Goal: Task Accomplishment & Management: Use online tool/utility

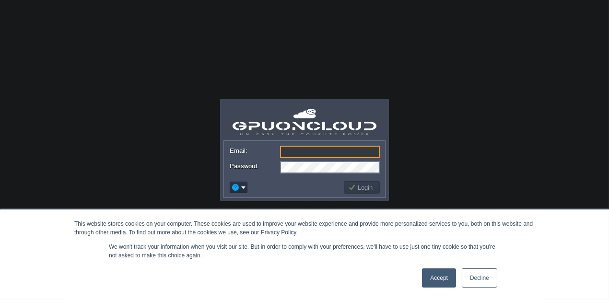
click at [453, 275] on link "Accept" at bounding box center [439, 278] width 34 height 19
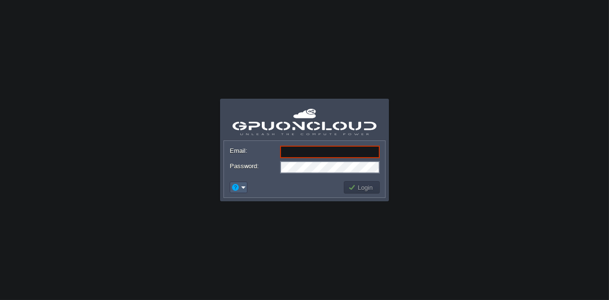
click at [242, 192] on td at bounding box center [239, 188] width 18 height 12
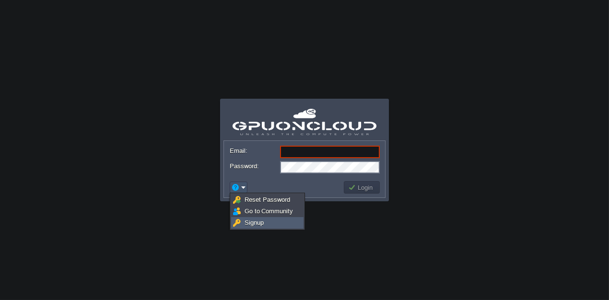
click at [249, 226] on span "Signup" at bounding box center [254, 222] width 19 height 7
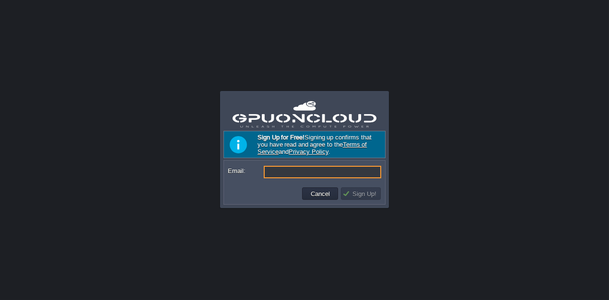
click at [280, 170] on input "Email:" at bounding box center [322, 172] width 117 height 12
click at [276, 175] on input "Email:" at bounding box center [322, 172] width 117 height 12
type input "a"
click at [294, 172] on input "Atharvapdale0608@gmail.com" at bounding box center [322, 172] width 117 height 12
type input "[EMAIL_ADDRESS][DOMAIN_NAME]"
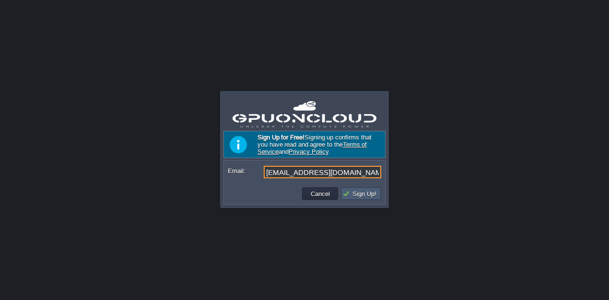
click at [366, 195] on button "Sign Up!" at bounding box center [360, 193] width 37 height 9
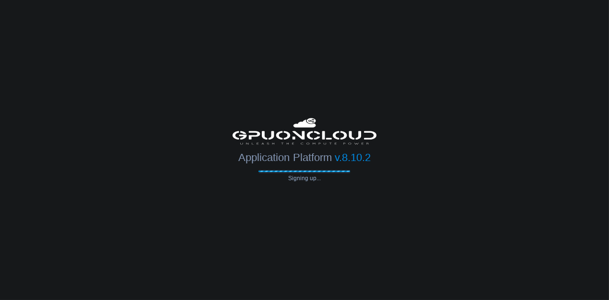
type input "[EMAIL_ADDRESS][DOMAIN_NAME]"
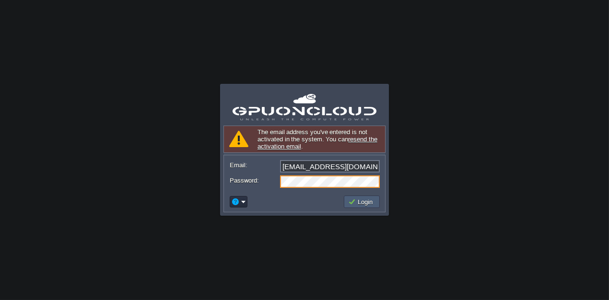
click at [361, 202] on button "Login" at bounding box center [362, 202] width 28 height 9
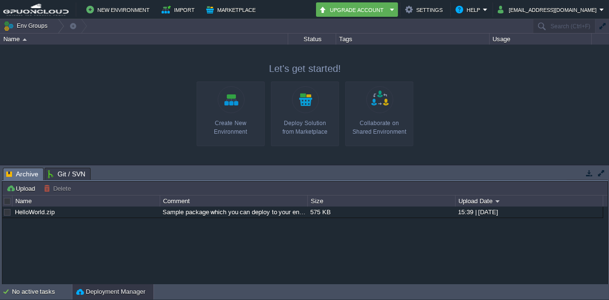
click at [236, 106] on link "Create New Environment" at bounding box center [231, 114] width 68 height 65
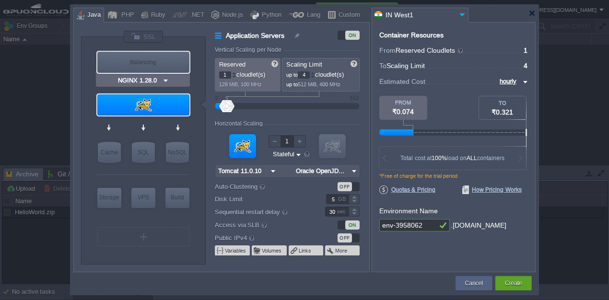
type input "Tomcat 11.0.10"
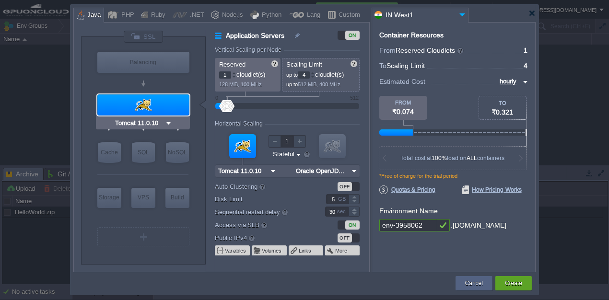
click at [172, 120] on div "Tomcat 11.0.10" at bounding box center [143, 123] width 94 height 12
click at [165, 123] on img at bounding box center [168, 123] width 7 height 10
click at [98, 123] on div "Tomcat 11.0.10" at bounding box center [143, 123] width 94 height 12
click at [177, 122] on div "Tomcat 11.0.10" at bounding box center [143, 123] width 94 height 12
click at [166, 123] on img at bounding box center [168, 123] width 7 height 10
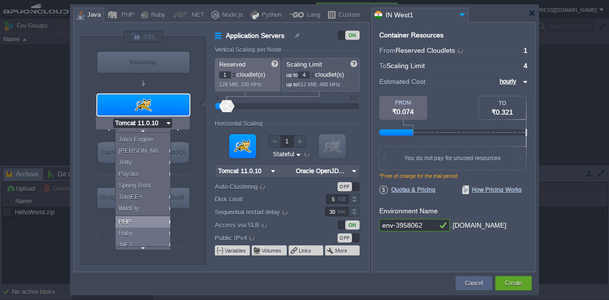
scroll to position [32, 0]
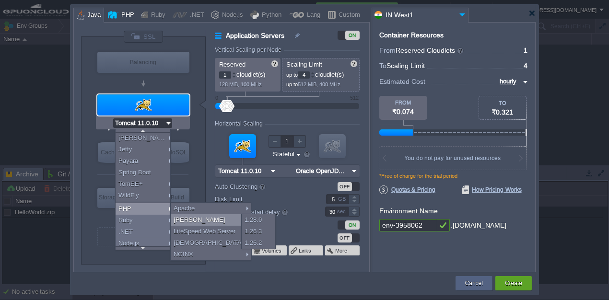
click at [128, 18] on div "PHP" at bounding box center [126, 15] width 16 height 14
type input "Application Servers"
type input "Apache 2.4.65"
type input "PHP 8.4.11"
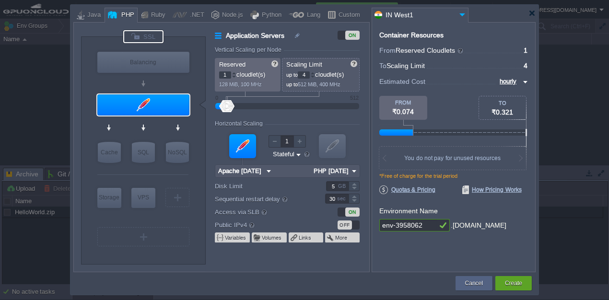
scroll to position [0, 0]
click at [163, 124] on img at bounding box center [166, 123] width 7 height 10
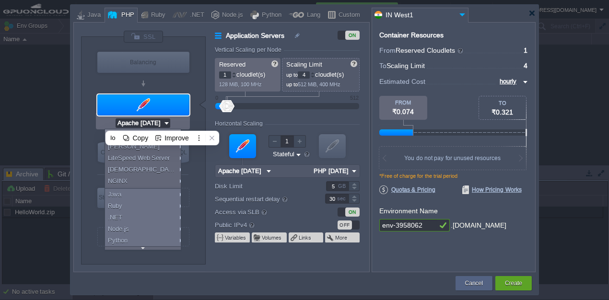
click at [89, 86] on div "VM Balancing VM Application Servers VM Cache VM SQL VM NoSQL VM Storage VM VPS …" at bounding box center [143, 150] width 125 height 227
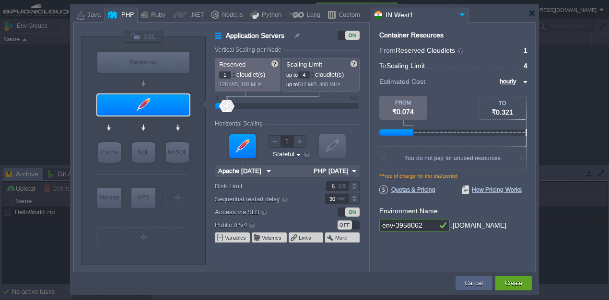
type input "Apache 2.4.65"
click at [176, 125] on div "Apache 2.4.65" at bounding box center [143, 123] width 94 height 12
click at [163, 125] on img at bounding box center [166, 123] width 7 height 10
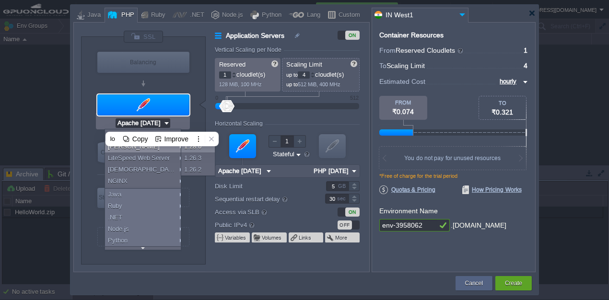
click at [202, 149] on div "1.28.0" at bounding box center [198, 147] width 34 height 12
type input "4"
type input "LEMP 1.28.0"
type input "PHP 8.4.11"
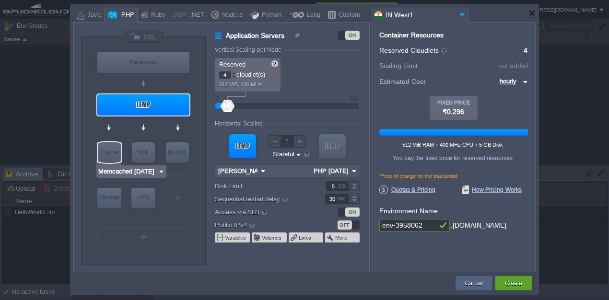
type input "MariaDB 12.0.2"
click at [187, 171] on img at bounding box center [185, 172] width 7 height 10
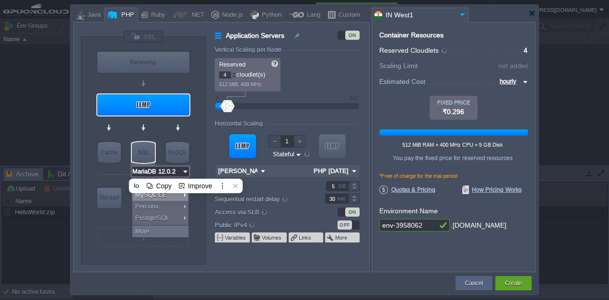
click at [154, 165] on div "MariaDB 12.0.2" at bounding box center [160, 171] width 60 height 12
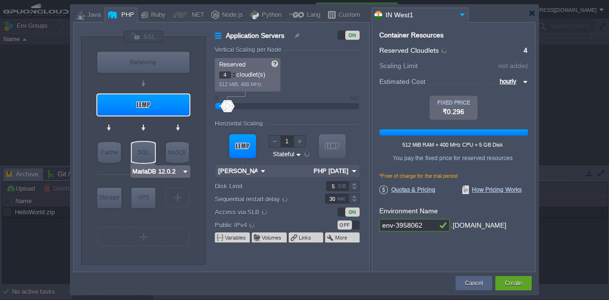
click at [152, 169] on input "MariaDB 12.0.2" at bounding box center [157, 172] width 50 height 10
click at [142, 155] on div "SQL" at bounding box center [143, 152] width 23 height 21
type input "SQL Databases"
type input "MariaDB 12.0.2"
type input "12.0.2-almalin..."
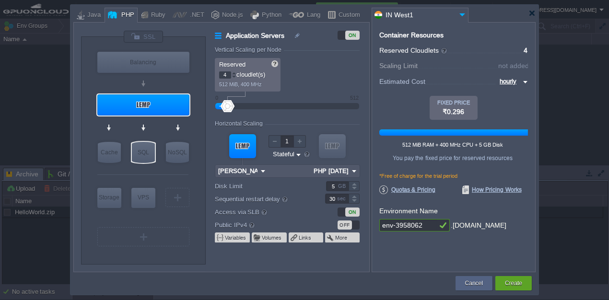
type input "Stateless"
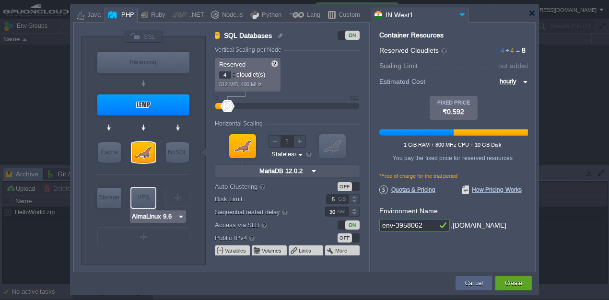
click at [153, 212] on input "AlmaLinux 9.6" at bounding box center [154, 217] width 46 height 10
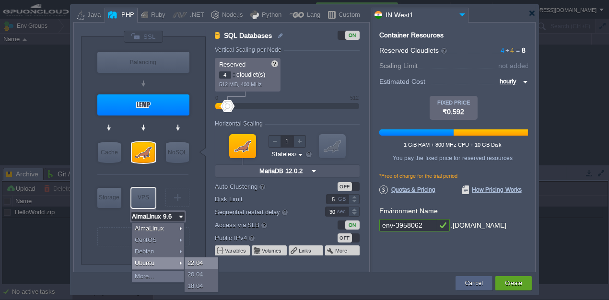
click at [200, 264] on div "22.04" at bounding box center [202, 264] width 34 height 12
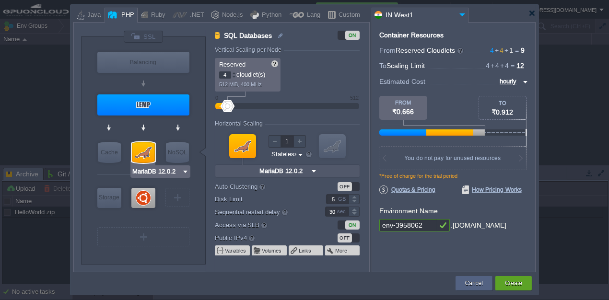
click at [147, 154] on div at bounding box center [143, 152] width 23 height 21
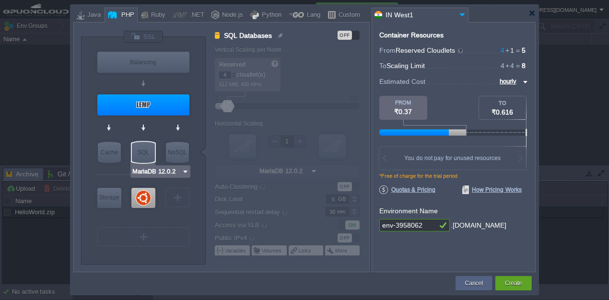
type input "LEMP 1.28.0"
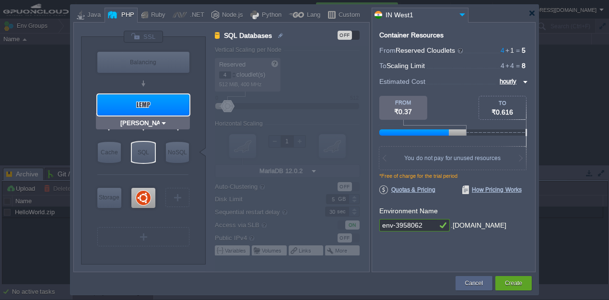
click at [155, 104] on div at bounding box center [143, 104] width 92 height 21
type input "Application Servers"
type input "LEMP 1.28.0"
type input "PHP 8.4.11"
type input "Stateful"
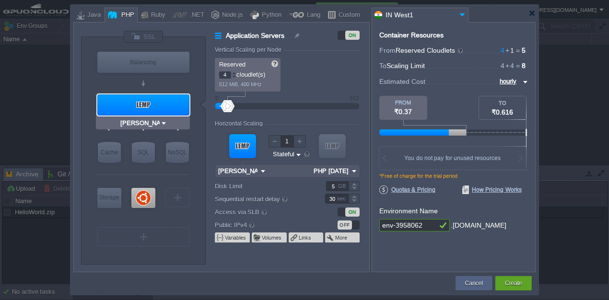
type input "Ubuntu 22.04"
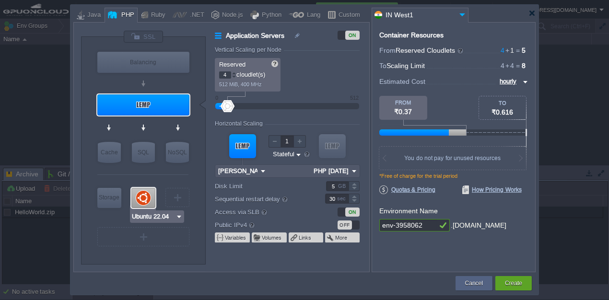
click at [137, 200] on div at bounding box center [143, 198] width 24 height 20
type input "Elastic VPS"
type input "1"
type input "Ubuntu 22.04"
type input "22.04"
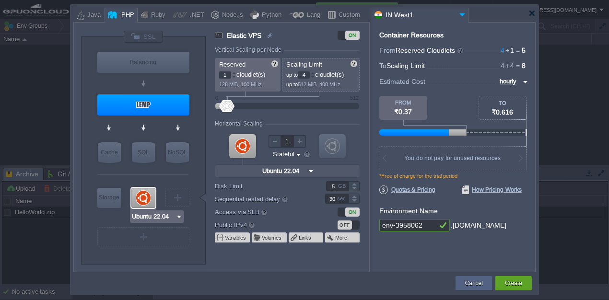
type input "Redis 7.2.4"
click at [232, 73] on div at bounding box center [234, 72] width 5 height 3
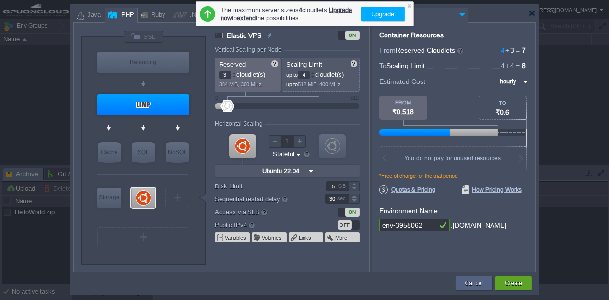
click at [232, 73] on div at bounding box center [234, 72] width 5 height 3
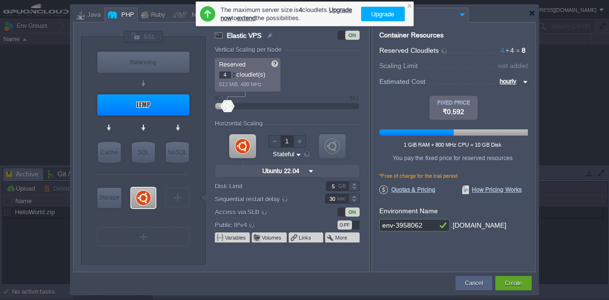
click at [234, 75] on div at bounding box center [234, 75] width 4 height 0
click at [234, 73] on div at bounding box center [234, 72] width 5 height 3
click at [234, 78] on div at bounding box center [234, 76] width 5 height 3
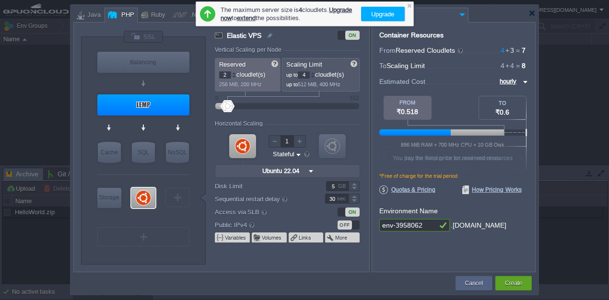
click at [234, 78] on div at bounding box center [234, 76] width 5 height 3
type input "0"
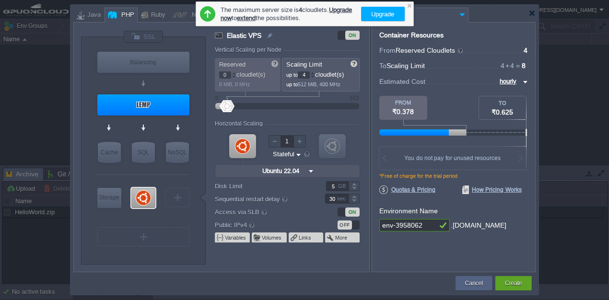
click at [234, 78] on div at bounding box center [234, 76] width 5 height 3
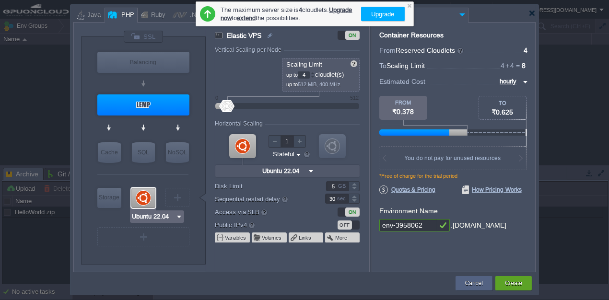
click at [140, 195] on div at bounding box center [143, 198] width 24 height 20
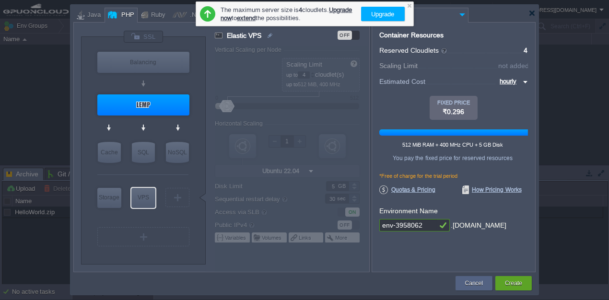
click at [225, 106] on div at bounding box center [292, 159] width 154 height 225
type input "Ubuntu 22.04"
click at [139, 202] on div "VPS" at bounding box center [143, 197] width 24 height 19
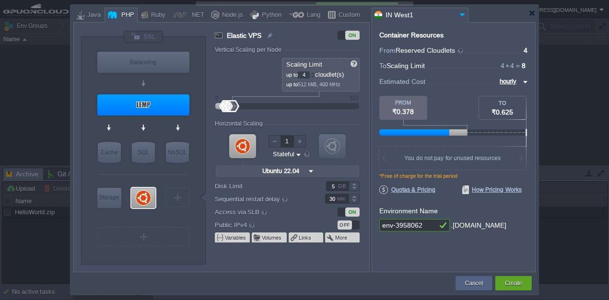
drag, startPoint x: 223, startPoint y: 107, endPoint x: 233, endPoint y: 107, distance: 9.6
click at [233, 107] on div at bounding box center [232, 106] width 14 height 12
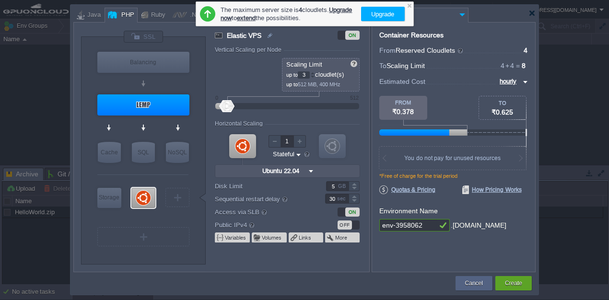
click at [315, 78] on div at bounding box center [312, 76] width 5 height 3
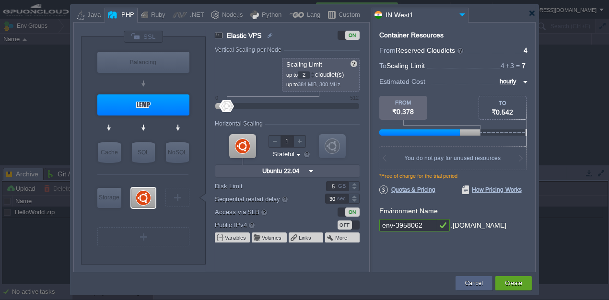
click at [315, 78] on div at bounding box center [312, 76] width 5 height 3
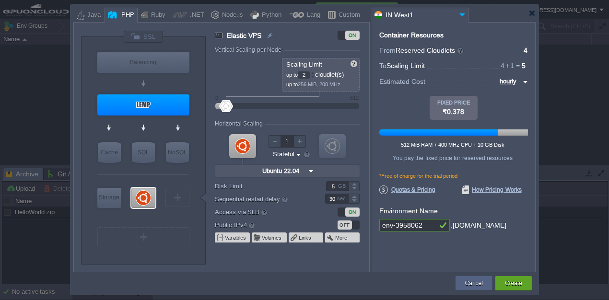
click at [315, 72] on div at bounding box center [312, 72] width 5 height 3
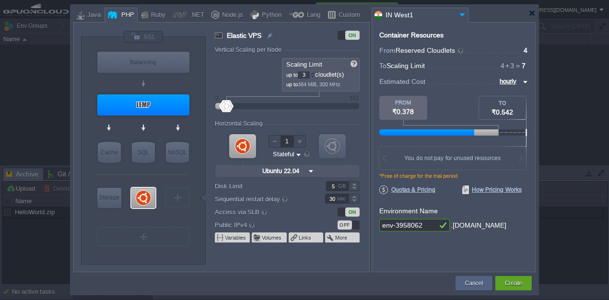
click at [315, 72] on div at bounding box center [312, 72] width 5 height 3
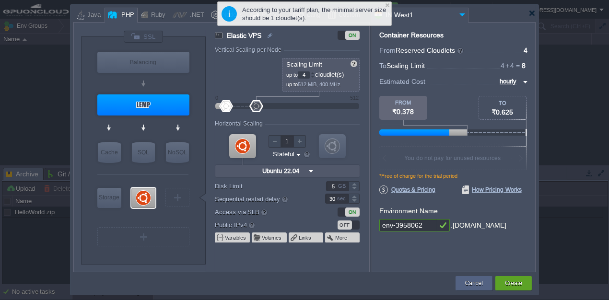
drag, startPoint x: 223, startPoint y: 106, endPoint x: 256, endPoint y: 105, distance: 32.6
click at [256, 105] on div at bounding box center [256, 106] width 14 height 12
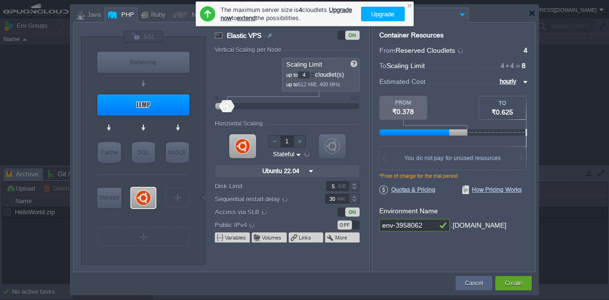
click at [216, 105] on div at bounding box center [219, 106] width 9 height 6
type input "4"
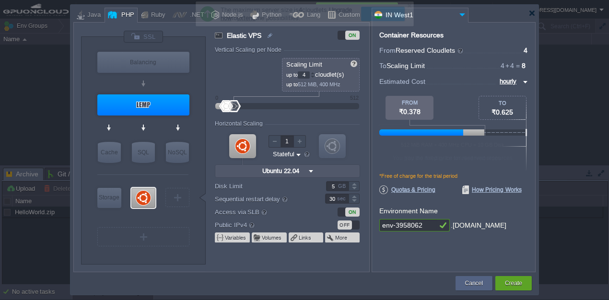
drag, startPoint x: 220, startPoint y: 106, endPoint x: 234, endPoint y: 105, distance: 13.4
click at [234, 105] on div at bounding box center [234, 106] width 14 height 12
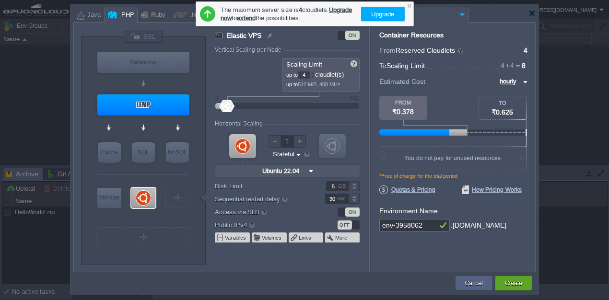
click at [223, 107] on div at bounding box center [226, 106] width 14 height 12
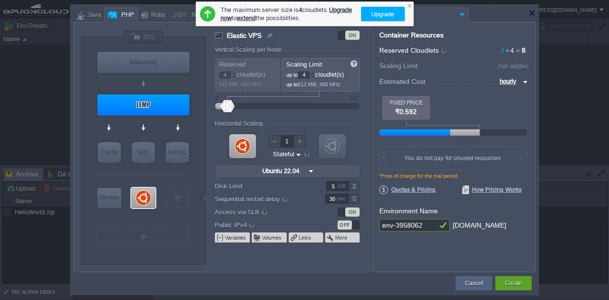
drag, startPoint x: 219, startPoint y: 108, endPoint x: 228, endPoint y: 108, distance: 9.6
click at [228, 108] on div at bounding box center [287, 106] width 123 height 11
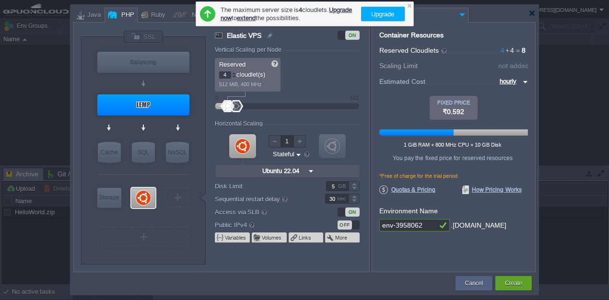
click at [236, 106] on div at bounding box center [236, 106] width 14 height 12
drag, startPoint x: 221, startPoint y: 106, endPoint x: 233, endPoint y: 106, distance: 12.0
click at [233, 106] on div at bounding box center [232, 106] width 14 height 12
click at [228, 106] on div at bounding box center [228, 106] width 14 height 12
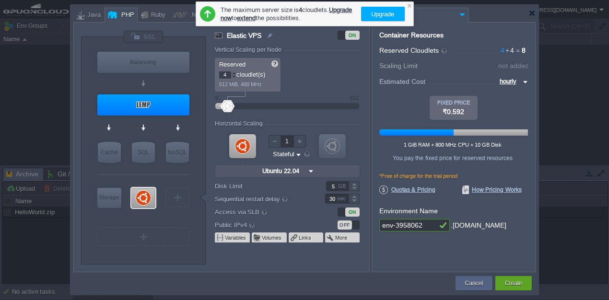
click at [228, 106] on div at bounding box center [228, 106] width 14 height 12
click at [232, 105] on div at bounding box center [228, 106] width 14 height 12
drag, startPoint x: 227, startPoint y: 103, endPoint x: 233, endPoint y: 104, distance: 5.3
click at [233, 104] on div at bounding box center [232, 106] width 14 height 12
click at [234, 78] on div at bounding box center [234, 76] width 5 height 3
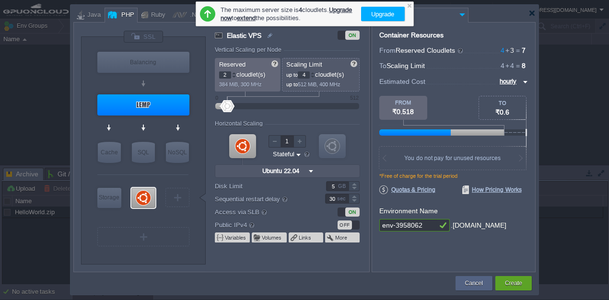
click at [234, 78] on div at bounding box center [234, 76] width 5 height 3
click at [234, 73] on div at bounding box center [234, 72] width 5 height 3
type input "4"
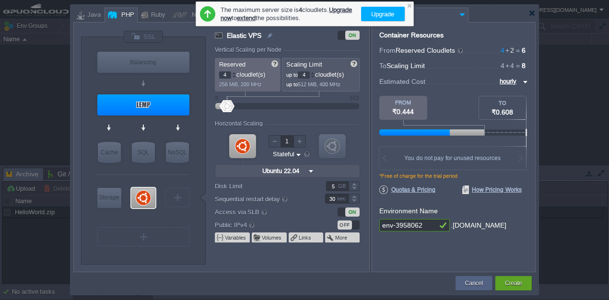
click at [234, 73] on div at bounding box center [234, 72] width 5 height 3
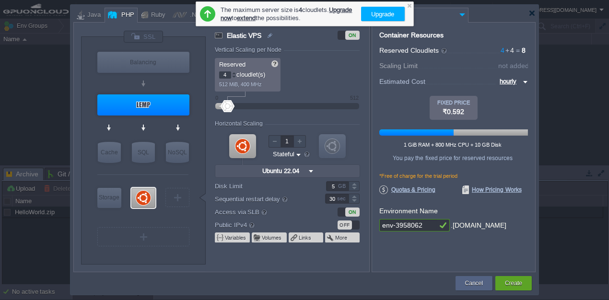
click at [227, 247] on form "Vertical Scaling per Node Reserved 4 cloudlet(s) 512 MiB, 400 MHz Scaling Limit…" at bounding box center [292, 159] width 154 height 225
click at [410, 5] on div at bounding box center [409, 5] width 6 height 6
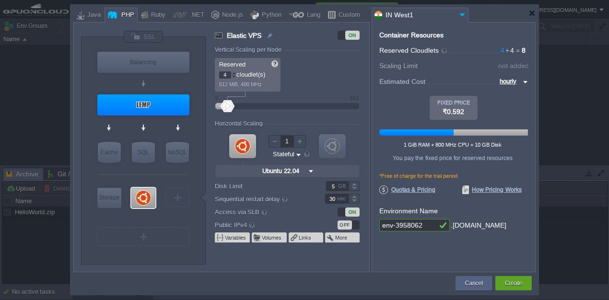
drag, startPoint x: 429, startPoint y: 223, endPoint x: 378, endPoint y: 225, distance: 51.4
click at [378, 225] on div "Container Resources From Reserved Cloudlets 4 + 4 ... = 8 not added To Scaling …" at bounding box center [454, 147] width 164 height 250
type input "cycle-1-task"
type input "NGINX 1.28.0"
type input "cycle-1-task"
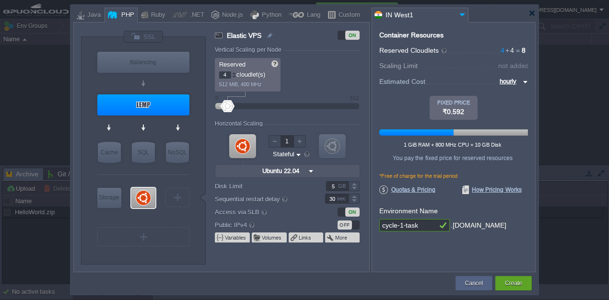
type input "LEMP 1.28.0"
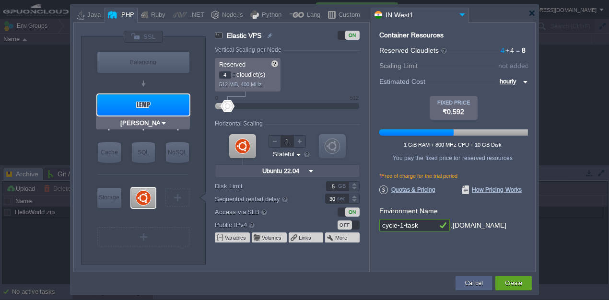
drag, startPoint x: 161, startPoint y: 109, endPoint x: 139, endPoint y: 100, distance: 24.1
click at [139, 100] on div at bounding box center [143, 104] width 92 height 21
type input "Application Servers"
type input "LEMP 1.28.0"
type input "PHP 8.4.11"
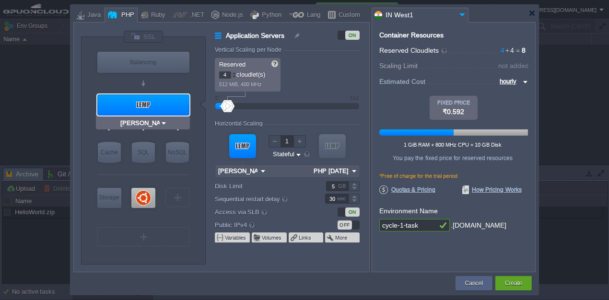
click at [141, 103] on div at bounding box center [143, 104] width 92 height 21
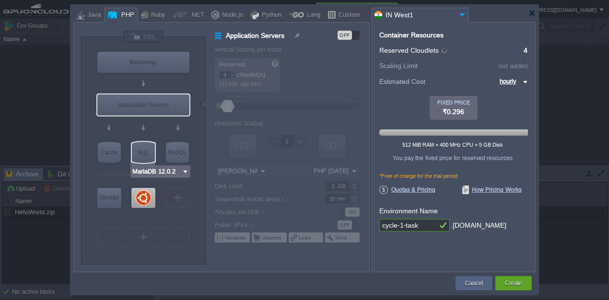
type input "Ubuntu 22.04"
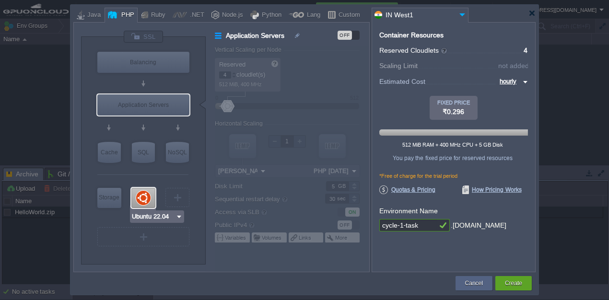
click at [143, 194] on div at bounding box center [143, 198] width 24 height 20
type input "Elastic VPS"
type input "Ubuntu 22.04"
type input "22.04"
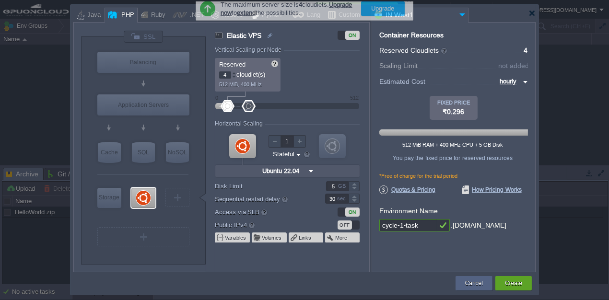
drag, startPoint x: 232, startPoint y: 107, endPoint x: 248, endPoint y: 107, distance: 16.8
click at [248, 107] on div at bounding box center [249, 106] width 14 height 12
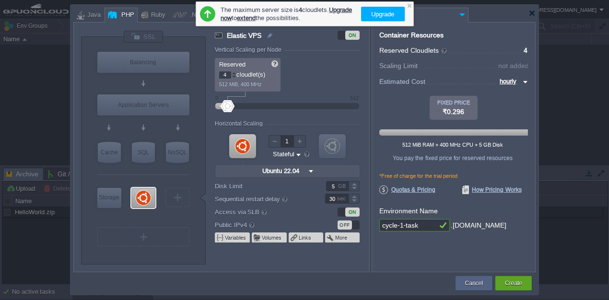
click at [310, 81] on div "Reserved 4 cloudlet(s) 512 MiB, 400 MHz Scaling Limit up to 4 cloudlet(s) up to…" at bounding box center [287, 75] width 145 height 34
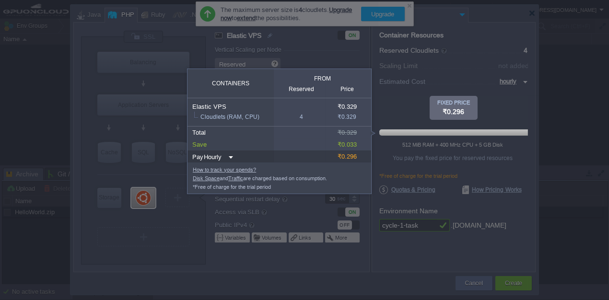
click at [229, 157] on img at bounding box center [230, 157] width 8 height 13
click at [216, 174] on div "Monthly" at bounding box center [217, 170] width 33 height 12
type input "monthly"
type input "Monthly"
click at [228, 160] on img at bounding box center [231, 157] width 8 height 13
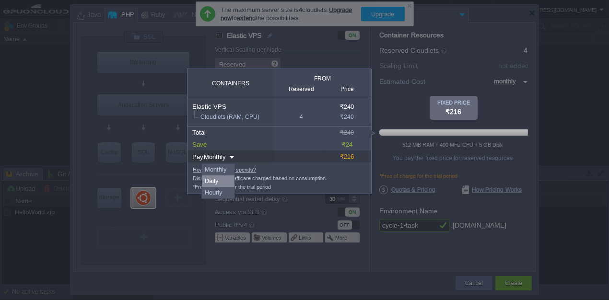
click at [219, 184] on div "Daily" at bounding box center [218, 182] width 33 height 12
type input "daily"
type input "Daily"
click at [397, 112] on div at bounding box center [453, 116] width 149 height 41
click at [425, 120] on div at bounding box center [453, 116] width 149 height 41
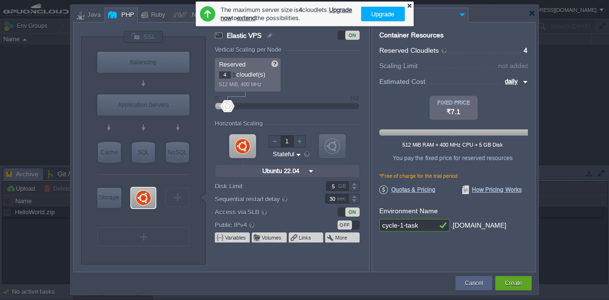
click at [410, 6] on div at bounding box center [409, 5] width 6 height 6
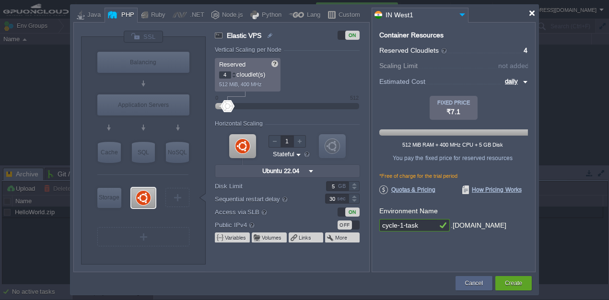
click at [531, 14] on div at bounding box center [531, 13] width 7 height 7
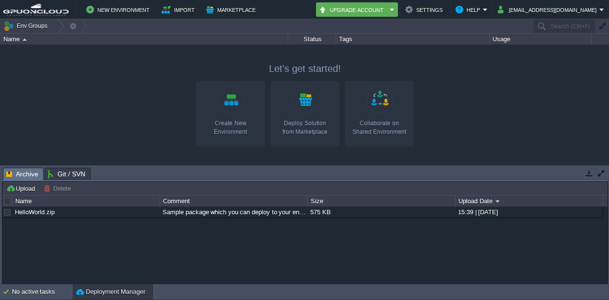
click at [238, 104] on link "Create New Environment" at bounding box center [231, 114] width 68 height 65
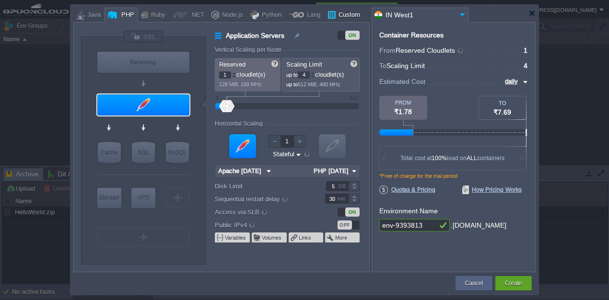
click at [336, 19] on div "Custom" at bounding box center [348, 15] width 24 height 14
type input "Application Servers"
type input "2.4.65"
type input "null"
type input "2.4.65-php-8.4..."
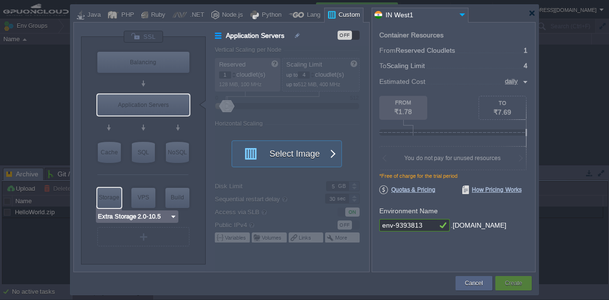
type input "AlmaLinux 9.6"
click at [143, 196] on div "VPS" at bounding box center [143, 197] width 24 height 19
type input "Elastic VPS"
type input "AlmaLinux 9.6"
type input "9.6"
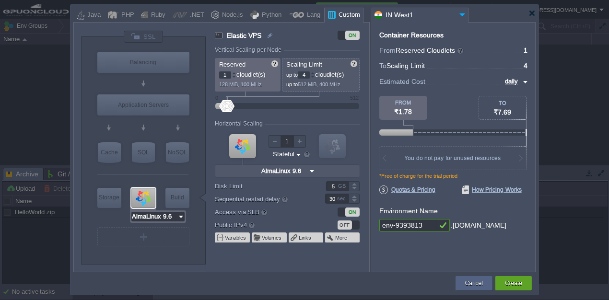
click at [164, 216] on input "AlmaLinux 9.6" at bounding box center [154, 217] width 46 height 10
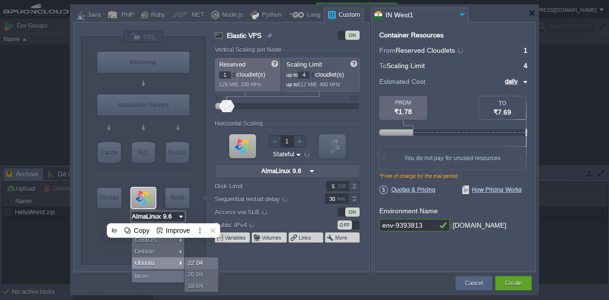
click at [160, 261] on div "Ubuntu" at bounding box center [158, 264] width 52 height 12
type input "Ubuntu 22.04"
type input "22.04"
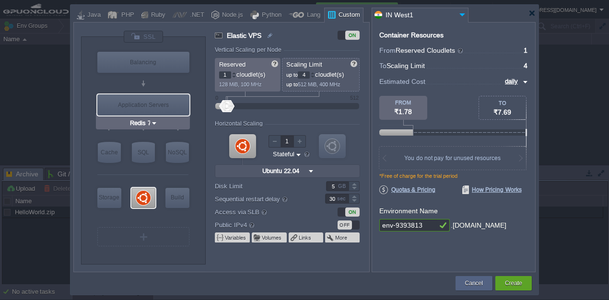
type input "Maven 3.9.11"
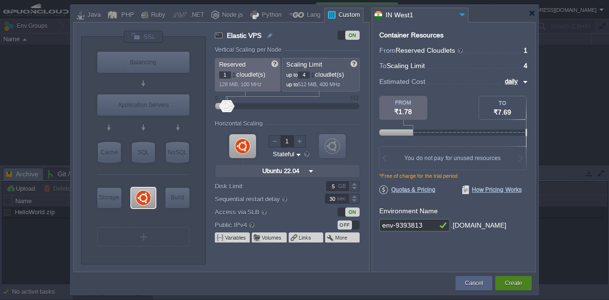
click at [516, 283] on button "Create" at bounding box center [513, 284] width 17 height 10
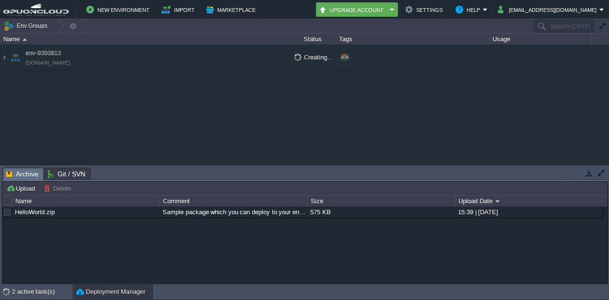
click at [422, 254] on div "HelloWorld.zip Sample package which you can deploy to your environment. Feel fr…" at bounding box center [304, 246] width 605 height 78
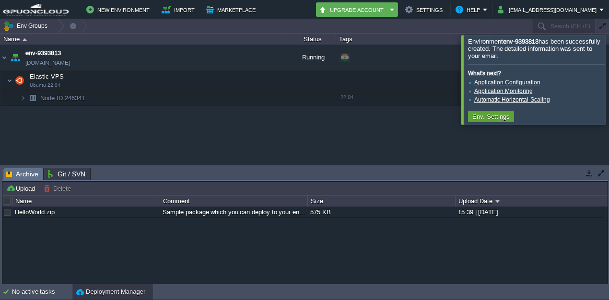
click at [206, 134] on div "env-9393813 env-9393813.in1.gpuoncloud.in Running + Add to Env Group RAM 24% CP…" at bounding box center [304, 105] width 609 height 120
drag, startPoint x: 244, startPoint y: 79, endPoint x: 257, endPoint y: 92, distance: 18.7
click at [244, 79] on button "button" at bounding box center [246, 80] width 9 height 9
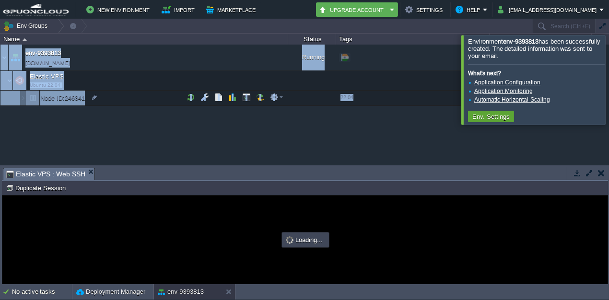
drag, startPoint x: 299, startPoint y: 166, endPoint x: 309, endPoint y: 125, distance: 42.5
click at [309, 125] on div "Env Groups Search (Ctrl+F) Let's get started! Create New Environment Deploy Sol…" at bounding box center [304, 151] width 609 height 265
type input "#000000"
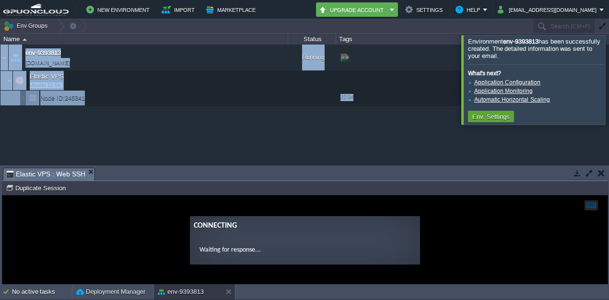
click at [591, 173] on button "button" at bounding box center [589, 173] width 9 height 9
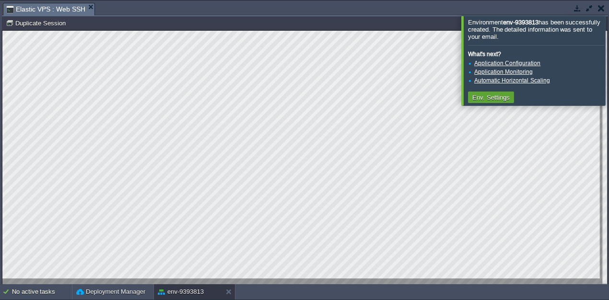
click at [609, 59] on div at bounding box center [621, 60] width 0 height 89
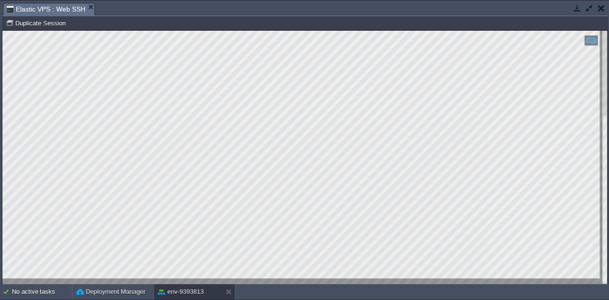
click at [2, 31] on html "Copy: Ctrl + Shift + C Paste: Ctrl + V Settings: Ctrl + Shift + Alt 0" at bounding box center [304, 31] width 605 height 0
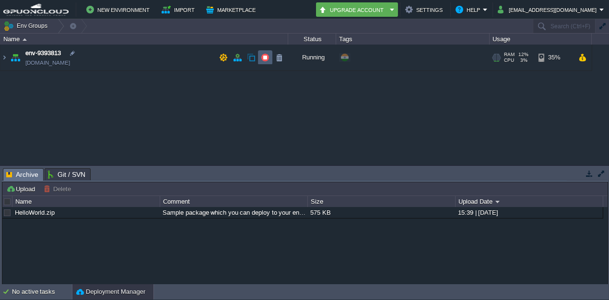
click at [262, 60] on button "button" at bounding box center [265, 57] width 9 height 9
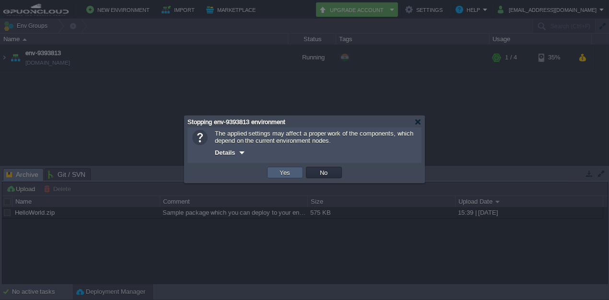
click at [280, 172] on button "Yes" at bounding box center [285, 172] width 16 height 9
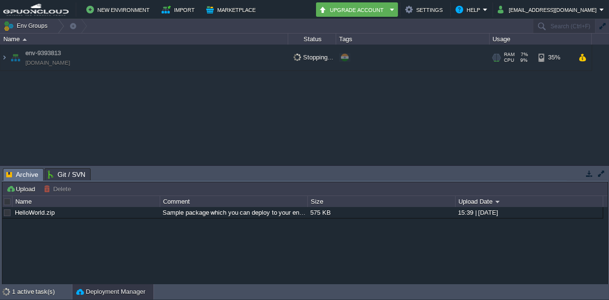
click at [505, 59] on span "CPU" at bounding box center [509, 61] width 10 height 6
click at [263, 62] on td at bounding box center [265, 57] width 14 height 14
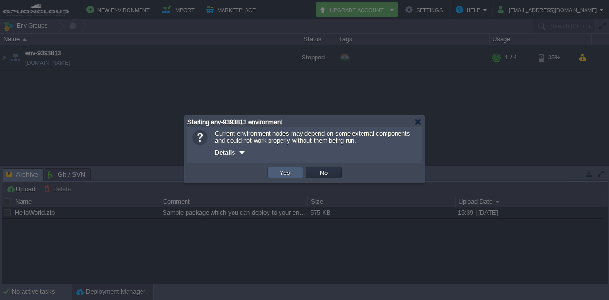
click at [278, 171] on button "Yes" at bounding box center [285, 172] width 16 height 9
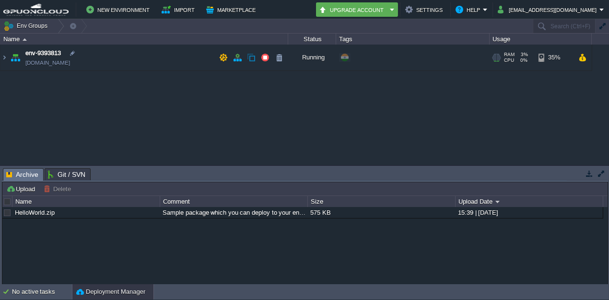
click at [145, 58] on td "env-9393813 env-9393813.in1.gpuoncloud.in" at bounding box center [144, 58] width 288 height 26
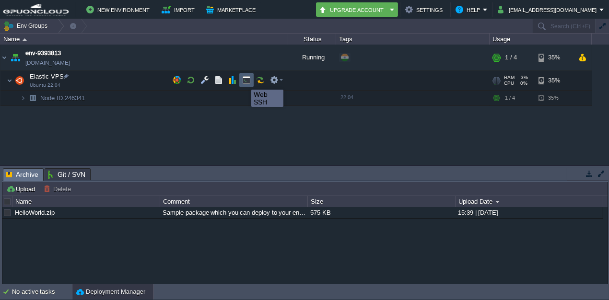
click at [244, 81] on button "button" at bounding box center [246, 80] width 9 height 9
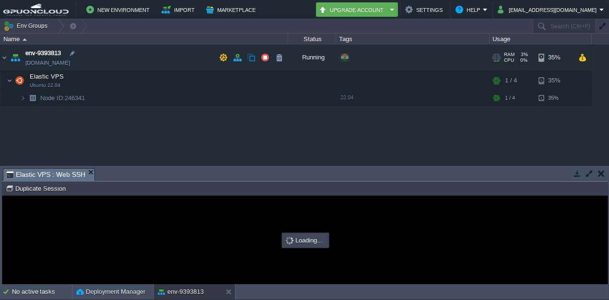
type input "#000000"
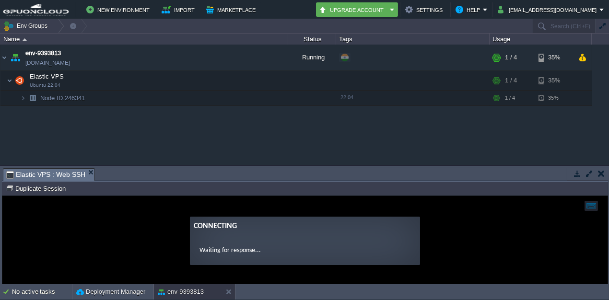
click at [590, 173] on button "button" at bounding box center [589, 173] width 9 height 9
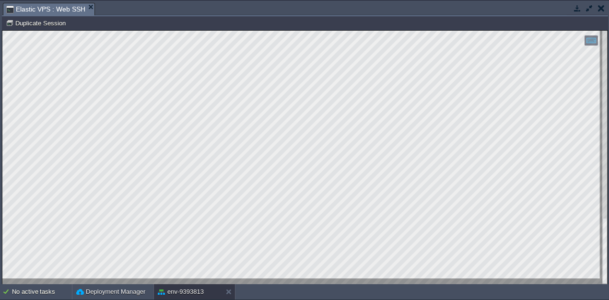
click at [588, 10] on button "button" at bounding box center [589, 8] width 9 height 9
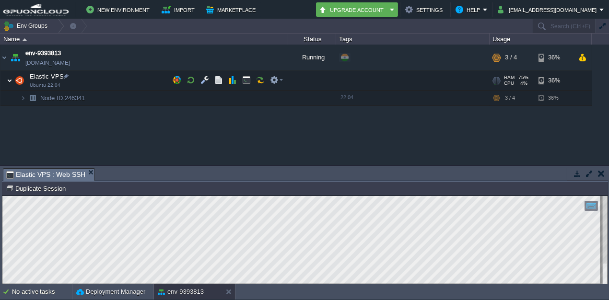
drag, startPoint x: 7, startPoint y: 81, endPoint x: 281, endPoint y: 79, distance: 273.3
click at [281, 79] on em at bounding box center [276, 80] width 13 height 9
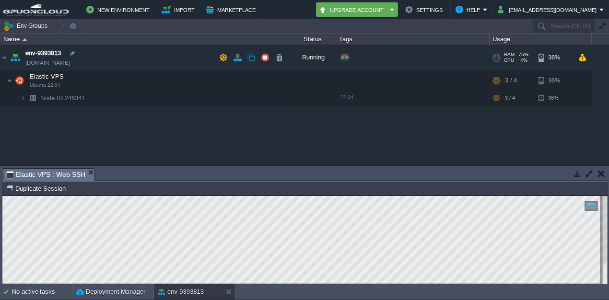
click at [70, 59] on span "env-9393813.in1.gpuoncloud.in" at bounding box center [47, 63] width 45 height 10
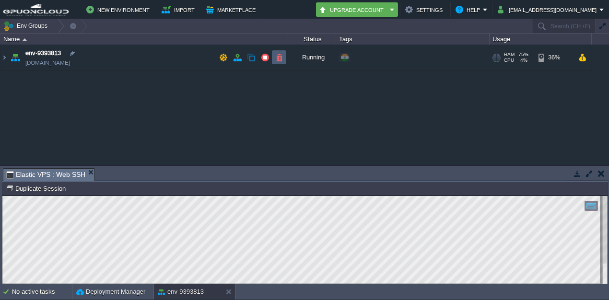
click at [284, 58] on td at bounding box center [279, 57] width 14 height 14
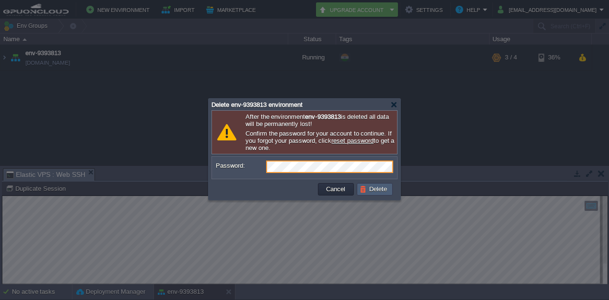
click at [375, 189] on button "Delete" at bounding box center [375, 189] width 31 height 9
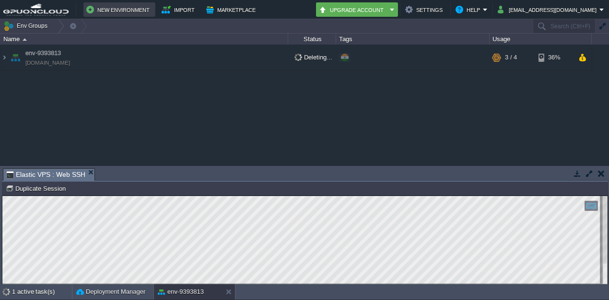
click at [118, 14] on button "New Environment" at bounding box center [119, 10] width 66 height 12
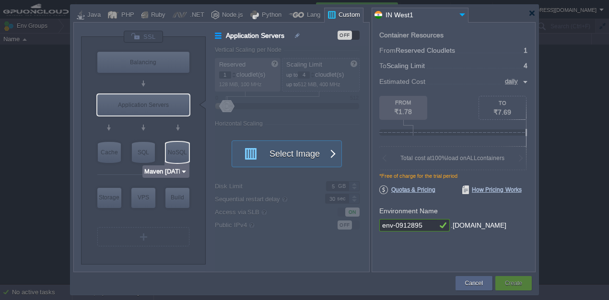
type input "AlmaLinux 9.6"
click at [145, 199] on div "VPS" at bounding box center [143, 197] width 24 height 19
type input "Elastic VPS"
type input "AlmaLinux 9.6"
type input "9.6"
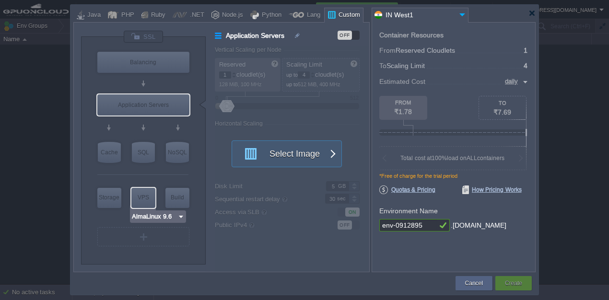
type input "Stateful"
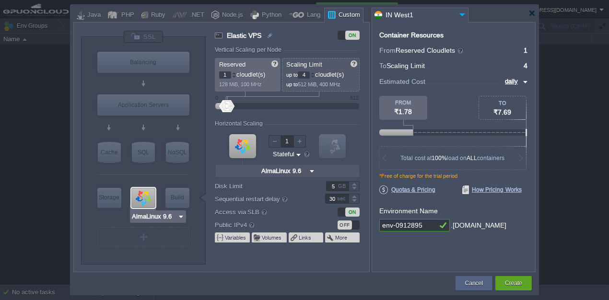
click at [155, 216] on input "AlmaLinux 9.6" at bounding box center [154, 217] width 46 height 10
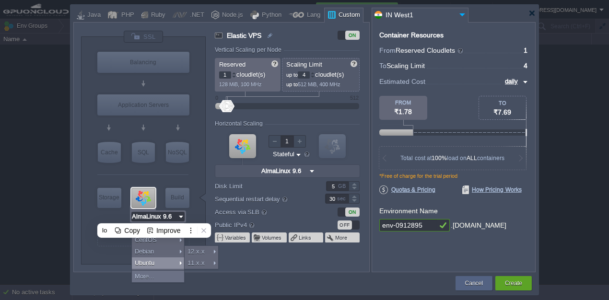
drag, startPoint x: 145, startPoint y: 265, endPoint x: 153, endPoint y: 263, distance: 8.4
click at [145, 265] on div "Ubuntu" at bounding box center [158, 264] width 52 height 12
type input "Ubuntu 22.04"
type input "22.04"
type input "Ubuntu 22.04"
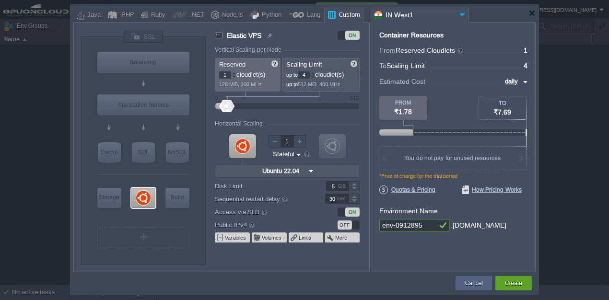
click at [233, 74] on div at bounding box center [234, 72] width 5 height 3
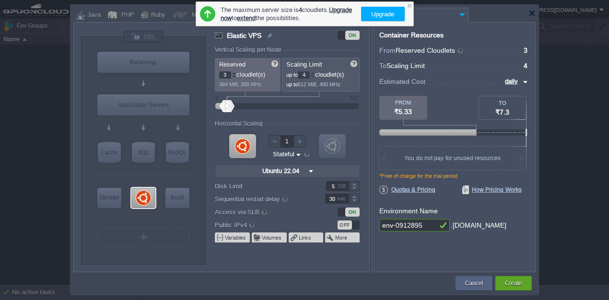
click at [233, 74] on div at bounding box center [234, 72] width 5 height 3
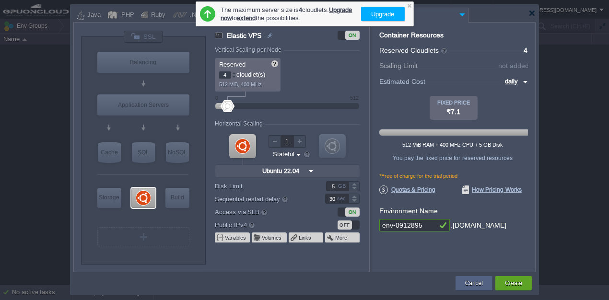
type input "3"
click at [234, 78] on div at bounding box center [234, 76] width 5 height 3
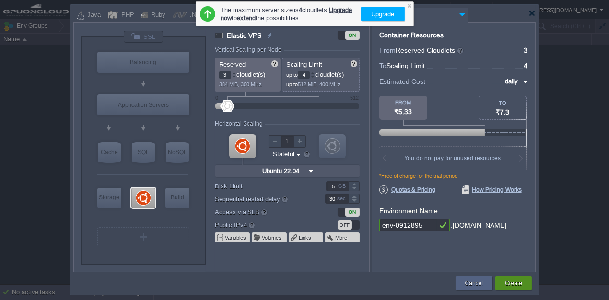
click at [524, 286] on div "Create" at bounding box center [513, 283] width 36 height 14
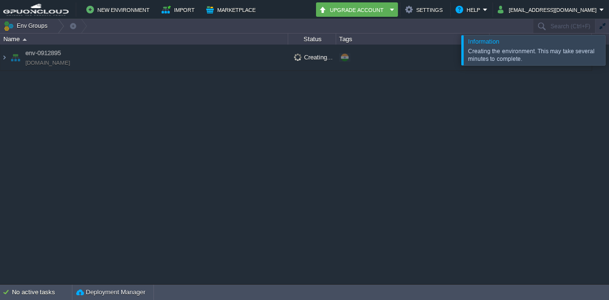
click at [609, 52] on div at bounding box center [621, 50] width 0 height 30
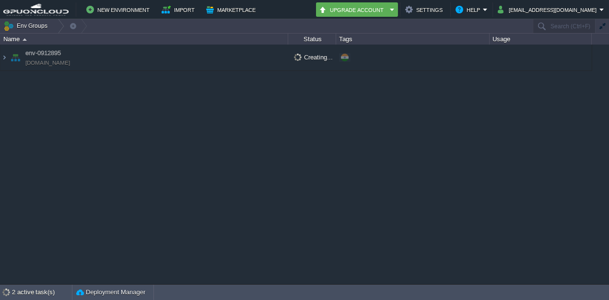
drag, startPoint x: 251, startPoint y: 46, endPoint x: 249, endPoint y: 53, distance: 7.6
click at [251, 46] on td "env-0912895 [DOMAIN_NAME]" at bounding box center [144, 58] width 288 height 26
click at [70, 64] on span "[DOMAIN_NAME]" at bounding box center [47, 63] width 45 height 10
click at [3, 57] on img at bounding box center [4, 58] width 8 height 26
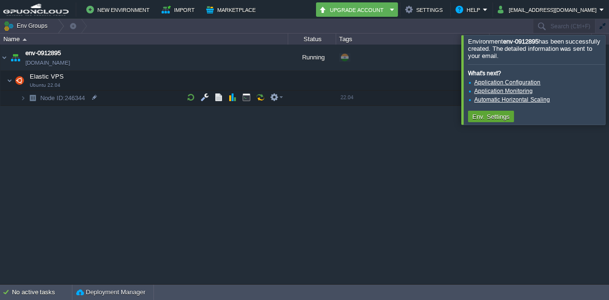
click at [257, 105] on td "Node ID: 246344" at bounding box center [144, 98] width 288 height 15
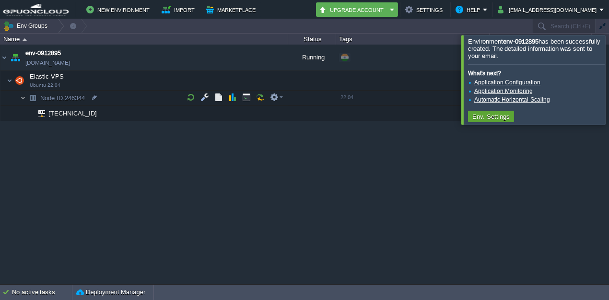
click at [20, 96] on img at bounding box center [23, 98] width 6 height 15
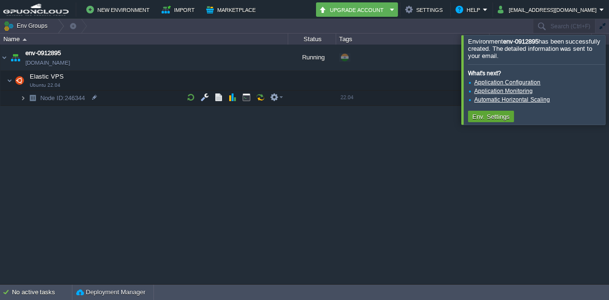
click at [20, 96] on img at bounding box center [23, 98] width 6 height 15
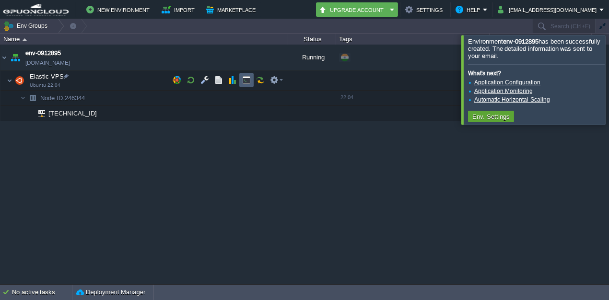
click at [246, 85] on td at bounding box center [246, 80] width 14 height 14
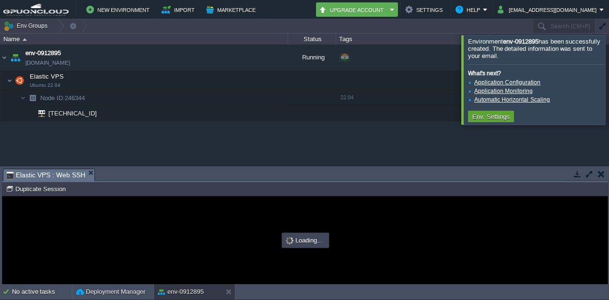
click at [585, 172] on button "button" at bounding box center [589, 174] width 9 height 9
type input "#000000"
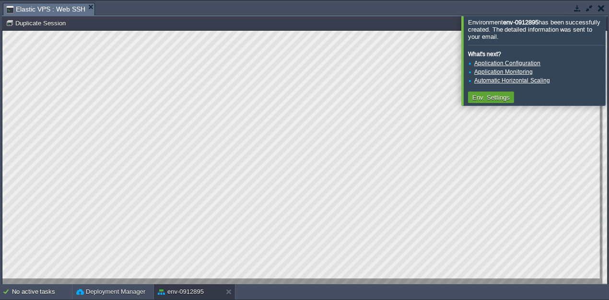
click at [609, 61] on div at bounding box center [621, 60] width 0 height 89
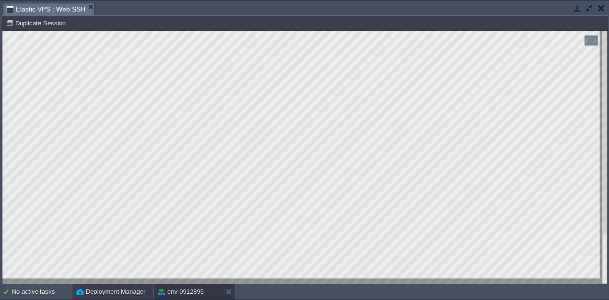
click at [88, 288] on button "Deployment Manager" at bounding box center [110, 292] width 69 height 10
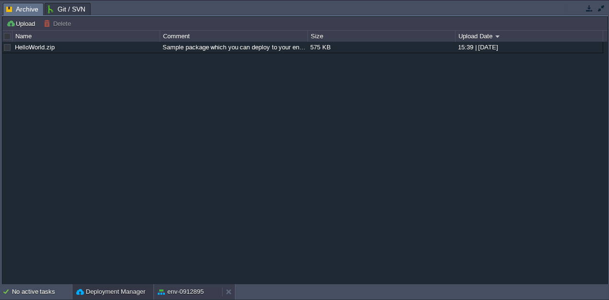
click at [191, 293] on button "env-0912895" at bounding box center [181, 292] width 46 height 10
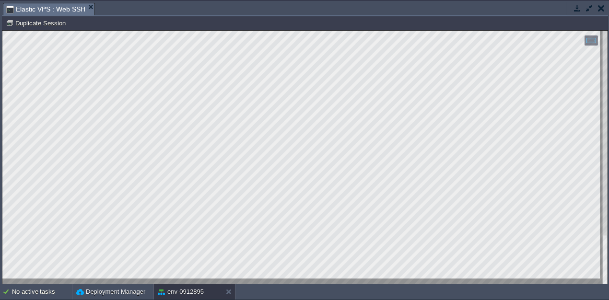
drag, startPoint x: 2, startPoint y: 95, endPoint x: 1, endPoint y: 52, distance: 43.2
click at [2, 31] on html "Copy: Ctrl + Shift + C Paste: Ctrl + V Settings: Ctrl + Shift + Alt 0" at bounding box center [304, 31] width 605 height 0
click at [163, 280] on div at bounding box center [304, 158] width 605 height 254
click at [137, 284] on div at bounding box center [304, 158] width 605 height 254
click at [602, 107] on div at bounding box center [604, 158] width 5 height 254
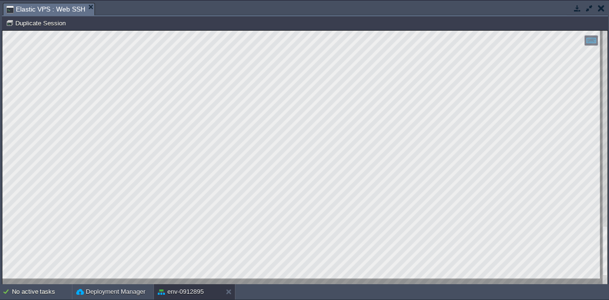
click at [130, 31] on html "Copy: Ctrl + Shift + C Paste: Ctrl + V Settings: Ctrl + Shift + Alt 0" at bounding box center [304, 31] width 605 height 0
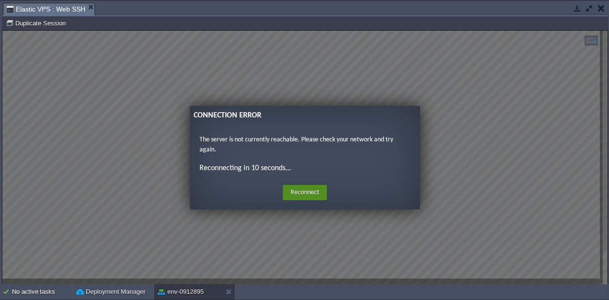
click at [307, 193] on button "Reconnect" at bounding box center [305, 192] width 44 height 15
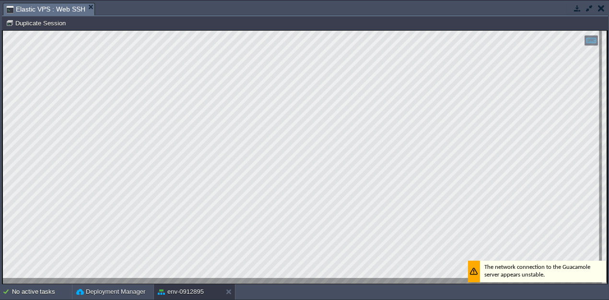
click at [587, 7] on button "button" at bounding box center [589, 8] width 9 height 9
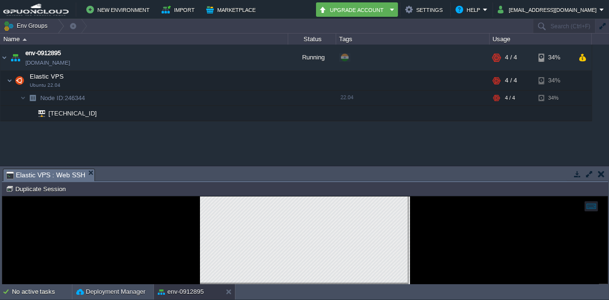
click at [587, 173] on button "button" at bounding box center [589, 174] width 9 height 9
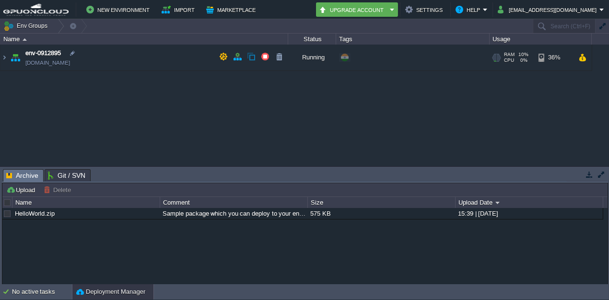
click at [123, 65] on td "env-0912895 [DOMAIN_NAME]" at bounding box center [144, 58] width 288 height 26
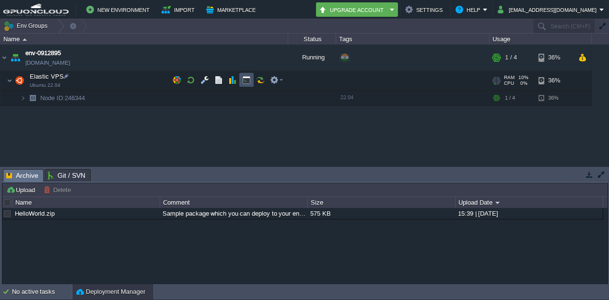
click at [245, 79] on button "button" at bounding box center [246, 80] width 9 height 9
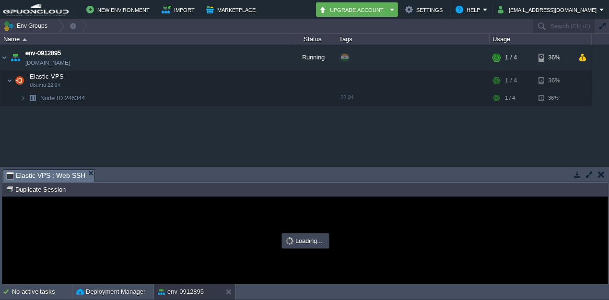
type input "#000000"
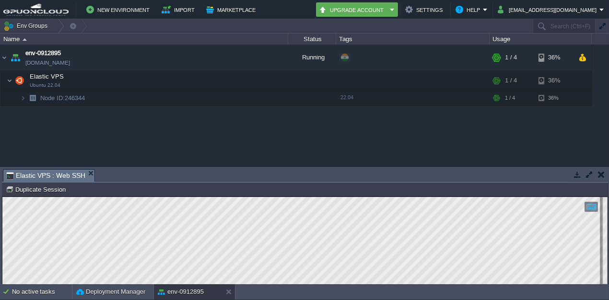
click at [591, 174] on button "button" at bounding box center [589, 174] width 9 height 9
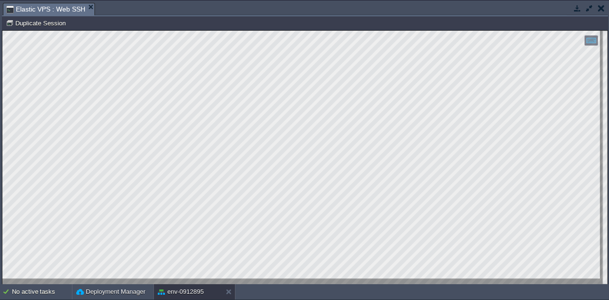
click at [2, 31] on html "Copy: Ctrl + Shift + C Paste: Ctrl + V Settings: Ctrl + Shift + Alt 0" at bounding box center [304, 31] width 605 height 0
click at [0, 100] on div "Tasks Activity Log Archive Git / SVN Elastic VPS : Web SSH Upload Delete Deploy…" at bounding box center [305, 142] width 610 height 284
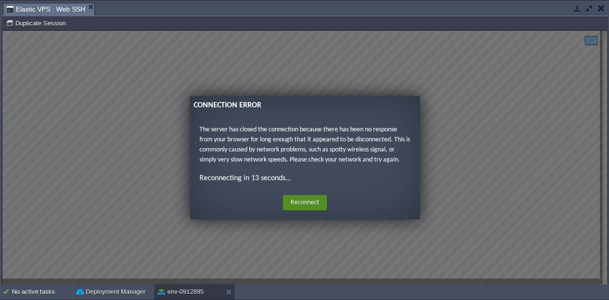
click at [301, 201] on button "Reconnect" at bounding box center [305, 202] width 44 height 15
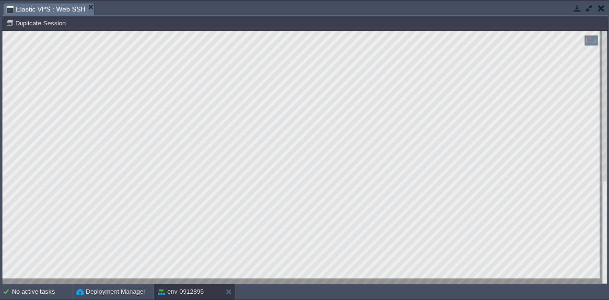
click at [197, 279] on div at bounding box center [304, 158] width 605 height 254
click at [2, 31] on html "Copy: Ctrl + Shift + C Paste: Ctrl + V Settings: Ctrl + Shift + Alt 0" at bounding box center [304, 31] width 605 height 0
click at [587, 10] on button "button" at bounding box center [589, 8] width 9 height 9
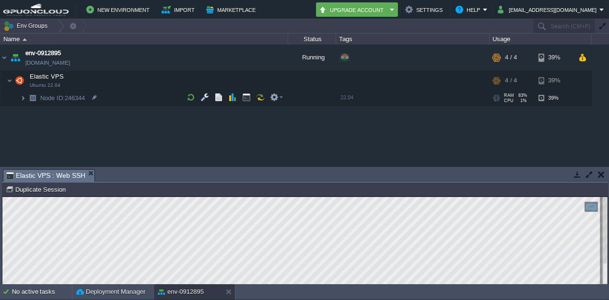
click at [23, 98] on img at bounding box center [23, 98] width 6 height 15
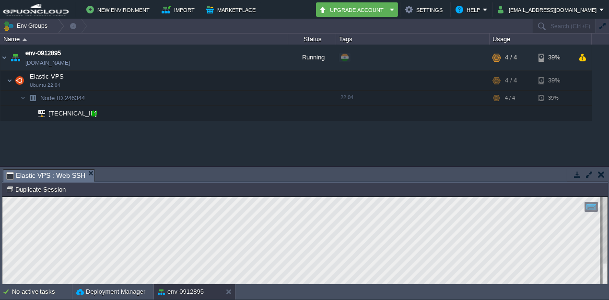
click at [96, 113] on div at bounding box center [94, 113] width 9 height 9
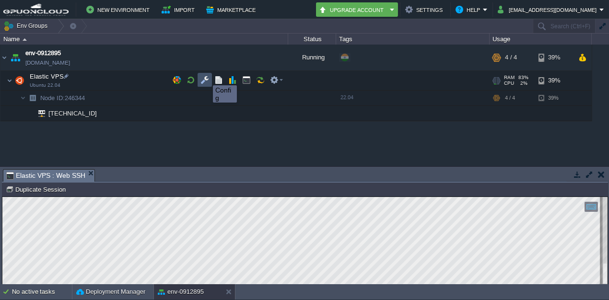
click at [206, 77] on button "button" at bounding box center [204, 80] width 9 height 9
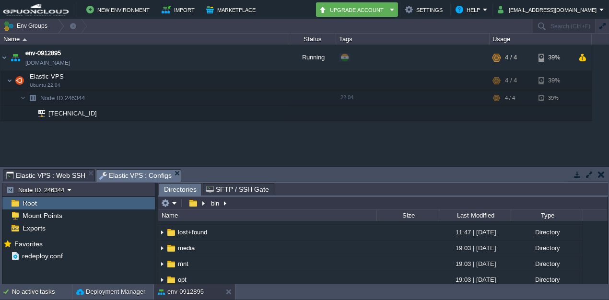
scroll to position [160, 0]
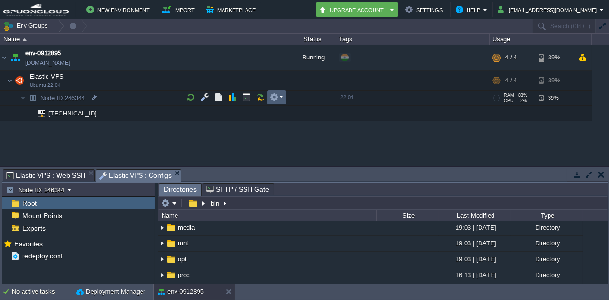
click at [279, 95] on em at bounding box center [276, 97] width 13 height 9
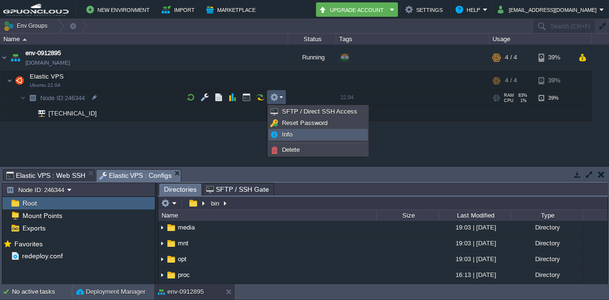
click at [293, 136] on span "Info" at bounding box center [287, 134] width 11 height 7
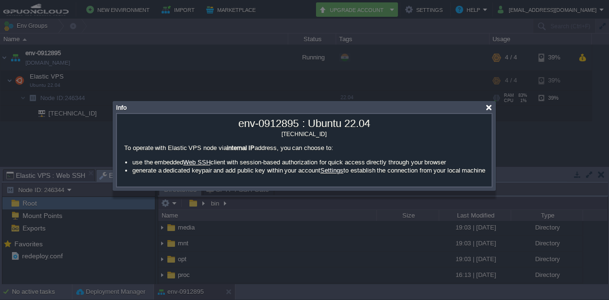
click at [491, 107] on div at bounding box center [488, 107] width 7 height 7
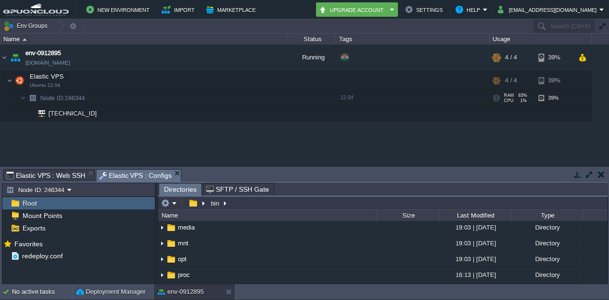
drag, startPoint x: 487, startPoint y: 145, endPoint x: 474, endPoint y: 140, distance: 13.8
click at [486, 145] on div "env-0912895 [DOMAIN_NAME] Running + Add to Env Group RAM 83% CPU 1% 4 / 4 39% E…" at bounding box center [304, 105] width 609 height 121
click at [10, 81] on img at bounding box center [10, 80] width 6 height 19
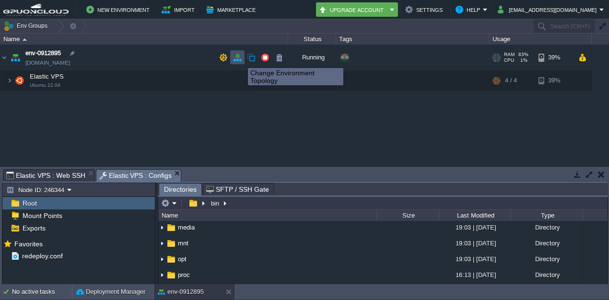
click at [241, 59] on button "button" at bounding box center [237, 57] width 9 height 9
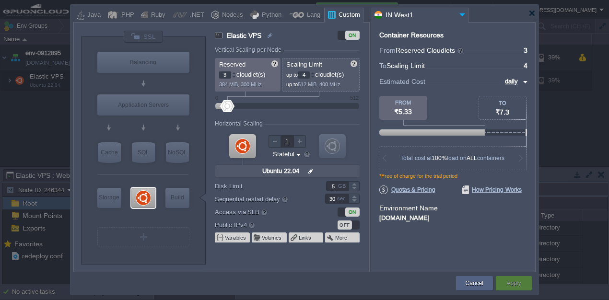
click at [345, 223] on div "OFF" at bounding box center [345, 225] width 14 height 9
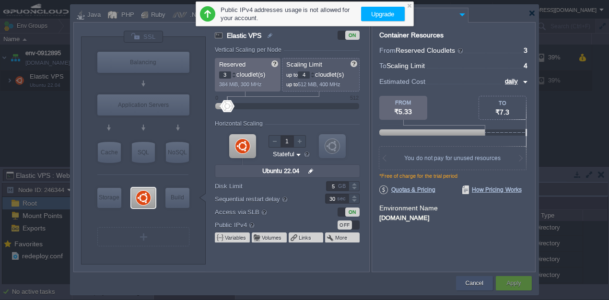
click at [470, 281] on button "Cancel" at bounding box center [475, 284] width 18 height 10
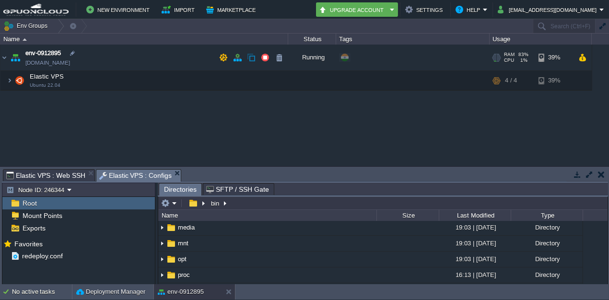
click at [152, 57] on td "env-0912895 [DOMAIN_NAME]" at bounding box center [144, 58] width 288 height 26
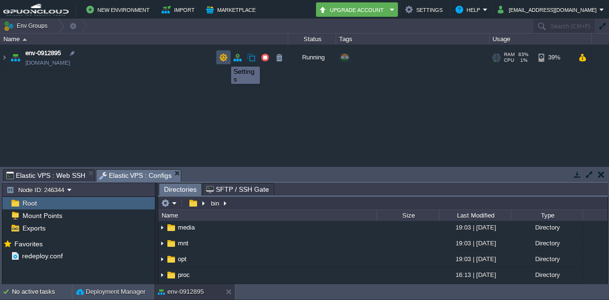
click at [224, 58] on button "button" at bounding box center [223, 57] width 9 height 9
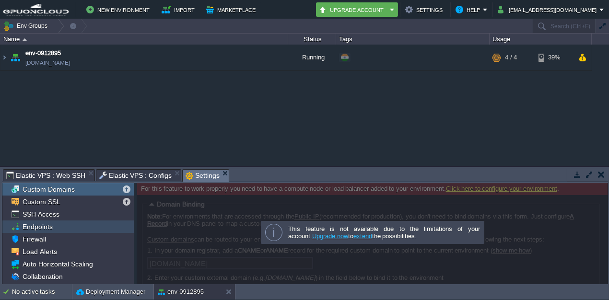
click at [63, 228] on div "Endpoints" at bounding box center [67, 227] width 131 height 12
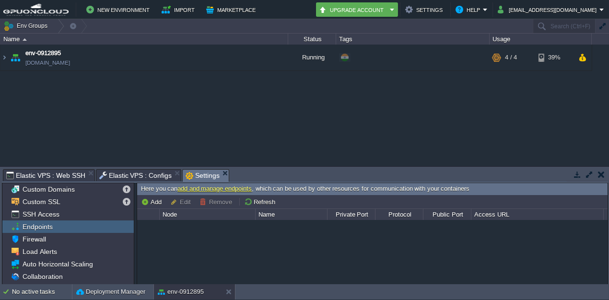
click at [589, 175] on button "button" at bounding box center [589, 174] width 9 height 9
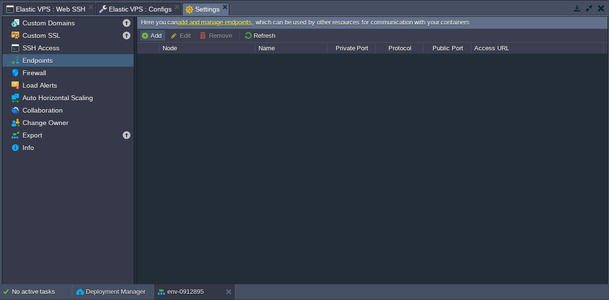
click at [154, 35] on button "Add" at bounding box center [152, 35] width 23 height 9
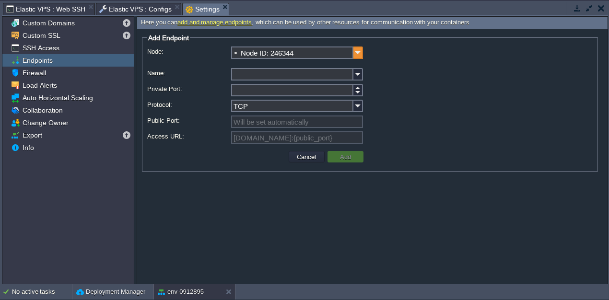
click at [355, 54] on img at bounding box center [358, 53] width 10 height 12
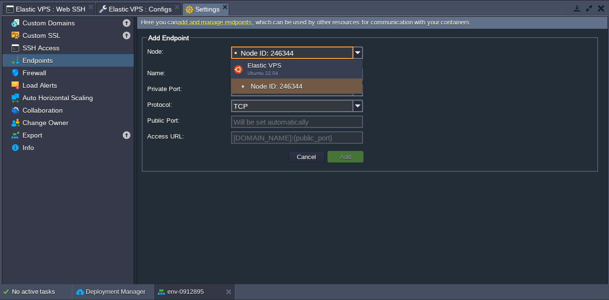
click at [260, 66] on div "Elastic VPS Ubuntu 22.04" at bounding box center [296, 69] width 131 height 18
click at [282, 86] on div "Node ID: 246344" at bounding box center [296, 86] width 131 height 15
type input "[DOMAIN_NAME]:{public_port}"
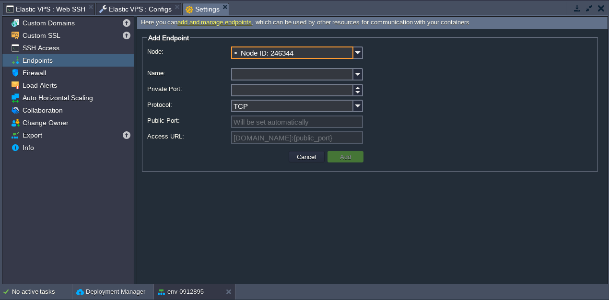
click at [262, 75] on input "Name:" at bounding box center [292, 74] width 122 height 12
type input "wordpress"
click at [253, 93] on input "Private Port:" at bounding box center [292, 90] width 122 height 12
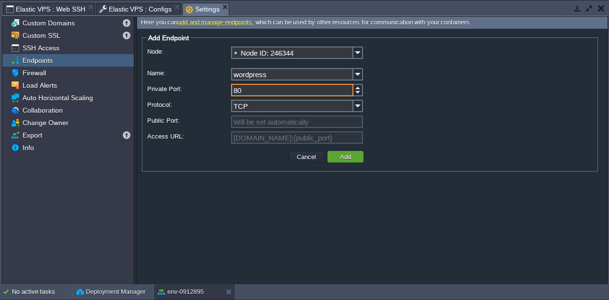
type input "80"
click at [350, 155] on button "Add" at bounding box center [345, 156] width 17 height 9
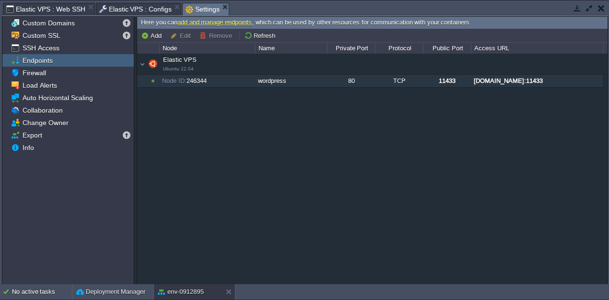
drag, startPoint x: 469, startPoint y: 82, endPoint x: 489, endPoint y: 82, distance: 19.7
click at [489, 82] on tr "Elastic VPS Ubuntu 22.04 Node ID: 246344 wordpress 80 TCP 11433 [DOMAIN_NAME]:1…" at bounding box center [370, 81] width 466 height 12
drag, startPoint x: 474, startPoint y: 80, endPoint x: 511, endPoint y: 80, distance: 36.9
click at [511, 80] on div "[DOMAIN_NAME]:11433" at bounding box center [536, 81] width 131 height 12
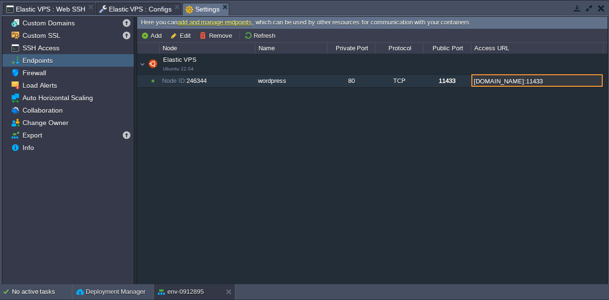
click at [512, 78] on input "[DOMAIN_NAME]:11433" at bounding box center [536, 80] width 131 height 12
click at [506, 81] on input "[DOMAIN_NAME]:11433" at bounding box center [536, 80] width 131 height 12
click at [486, 81] on input "[DOMAIN_NAME]:11433" at bounding box center [536, 80] width 131 height 12
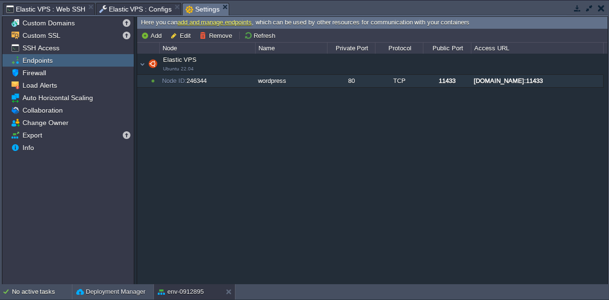
scroll to position [0, 0]
click at [590, 10] on button "button" at bounding box center [589, 8] width 9 height 9
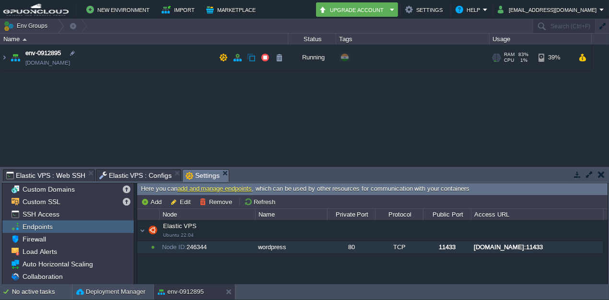
click at [147, 48] on td "env-0912895 [DOMAIN_NAME]" at bounding box center [144, 58] width 288 height 26
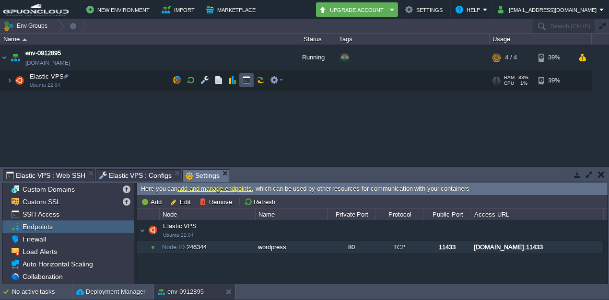
click at [244, 80] on button "button" at bounding box center [246, 80] width 9 height 9
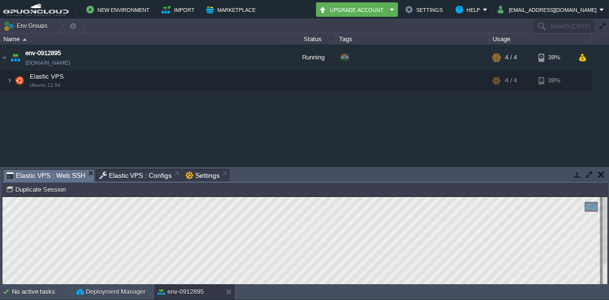
click at [588, 173] on button "button" at bounding box center [589, 174] width 9 height 9
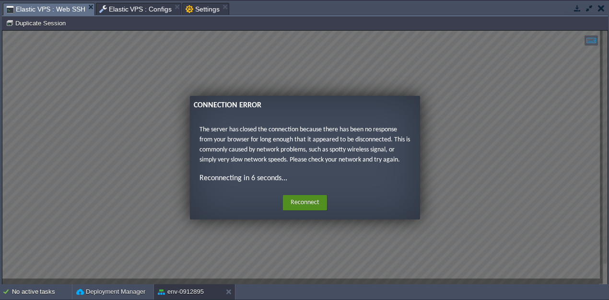
click at [304, 209] on button "Reconnect" at bounding box center [305, 202] width 44 height 15
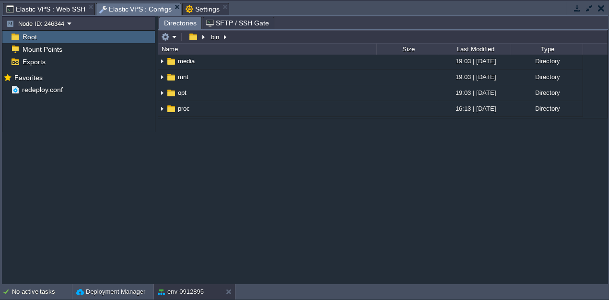
click at [151, 10] on span "Elastic VPS : Configs" at bounding box center [135, 9] width 73 height 12
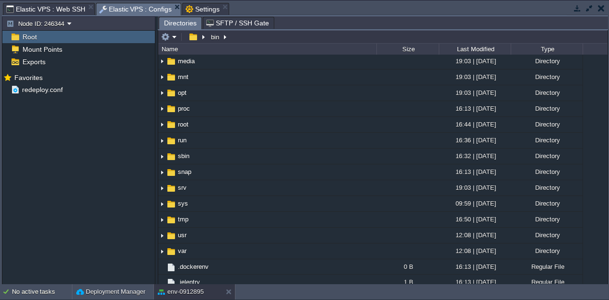
drag, startPoint x: 201, startPoint y: 10, endPoint x: 192, endPoint y: 11, distance: 9.1
click at [201, 10] on span "Settings" at bounding box center [203, 9] width 34 height 12
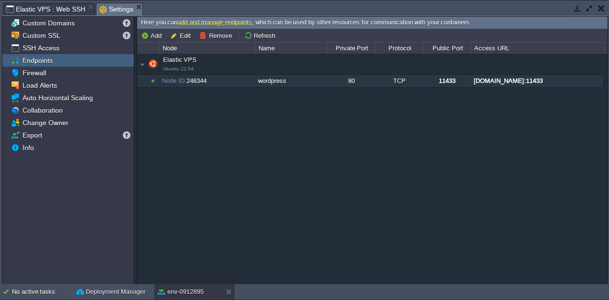
click at [504, 82] on div "[DOMAIN_NAME]:11433" at bounding box center [536, 81] width 131 height 12
click at [552, 83] on div "[DOMAIN_NAME]:11433" at bounding box center [536, 81] width 131 height 12
type input "[DOMAIN_NAME]:11433"
click at [47, 12] on span "Elastic VPS : Web SSH" at bounding box center [45, 9] width 79 height 12
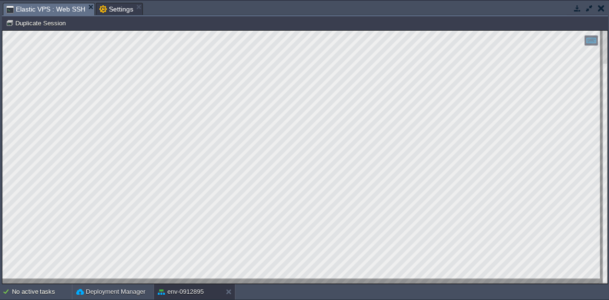
click at [580, 12] on td at bounding box center [577, 8] width 12 height 12
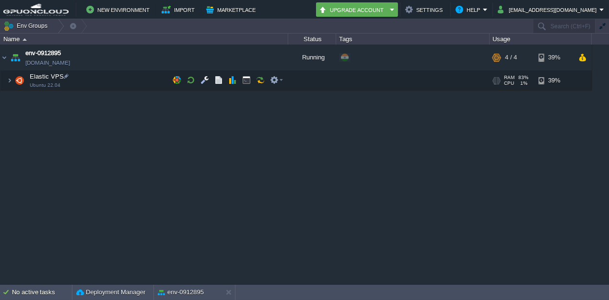
click at [46, 80] on span "Elastic VPS" at bounding box center [47, 76] width 36 height 8
click at [18, 81] on img at bounding box center [19, 80] width 13 height 19
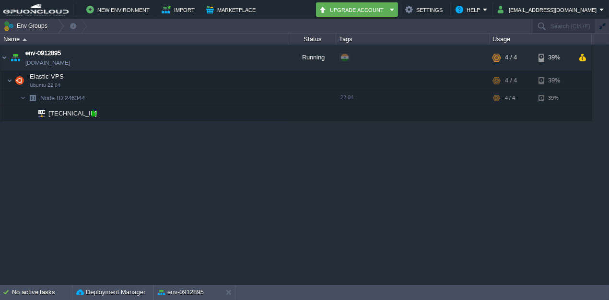
click at [93, 117] on div at bounding box center [94, 113] width 9 height 9
click at [242, 97] on button "button" at bounding box center [246, 97] width 9 height 9
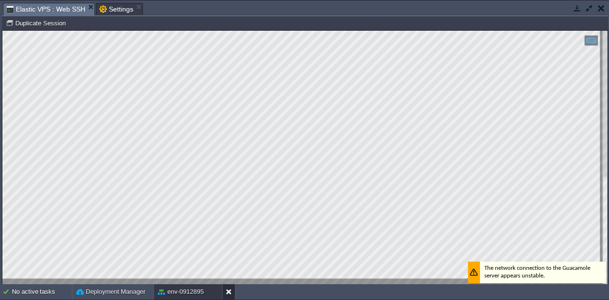
click at [203, 279] on div at bounding box center [304, 158] width 605 height 254
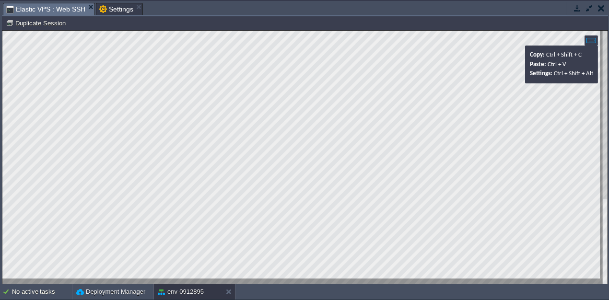
click at [587, 43] on div at bounding box center [591, 40] width 13 height 10
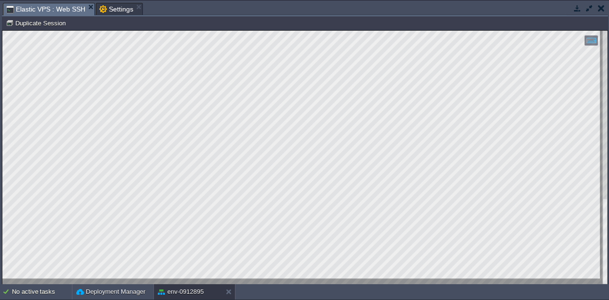
click at [586, 9] on button "button" at bounding box center [589, 8] width 9 height 9
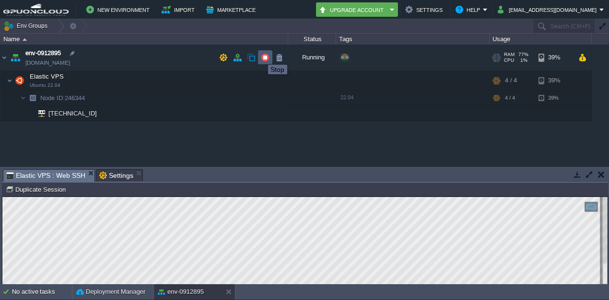
click at [267, 57] on button "button" at bounding box center [265, 57] width 9 height 9
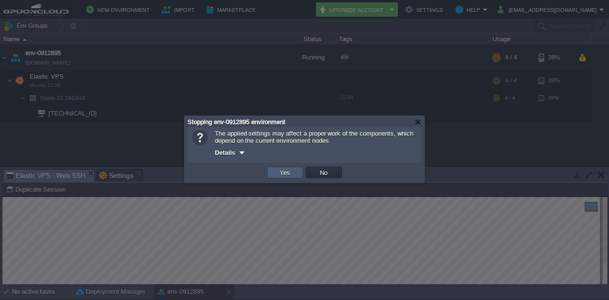
click at [295, 176] on td "Yes" at bounding box center [285, 173] width 36 height 12
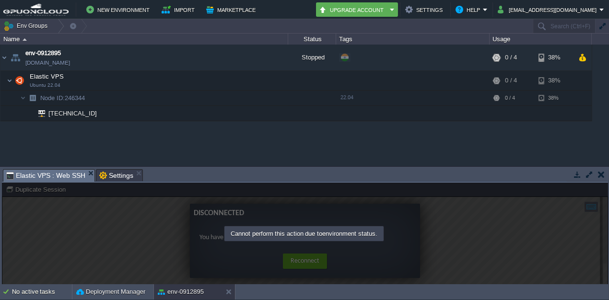
click at [239, 127] on div "env-0912895 [DOMAIN_NAME] Stopped + Add to Env Group RAM 0% CPU 0% 0 / 4 38% El…" at bounding box center [304, 105] width 609 height 121
